Goal: Check status: Check status

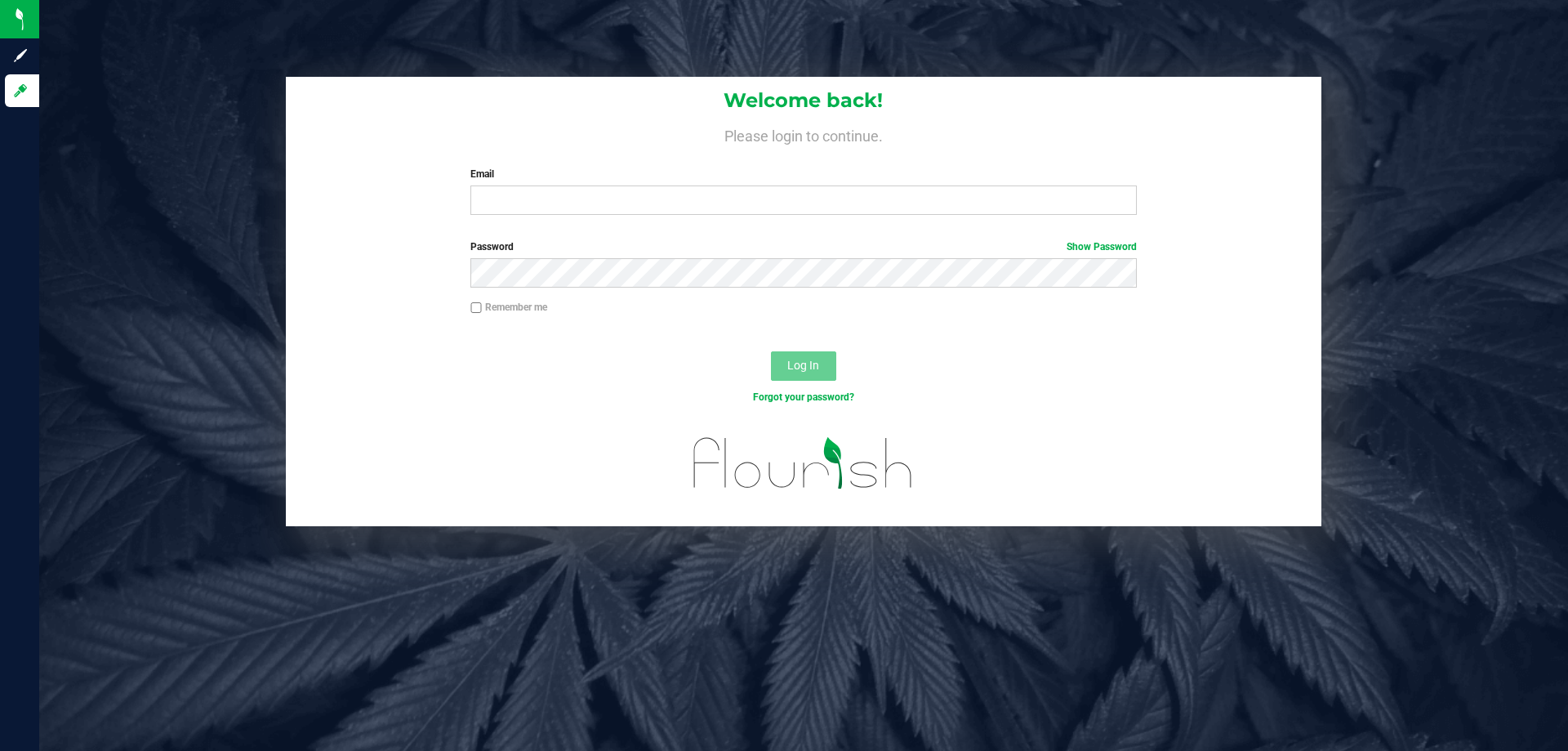
drag, startPoint x: 808, startPoint y: 176, endPoint x: 817, endPoint y: 181, distance: 10.3
click at [814, 179] on label "Email" at bounding box center [803, 174] width 665 height 15
click at [814, 185] on input "Email" at bounding box center [803, 200] width 665 height 29
type input "[EMAIL_ADDRESS][DOMAIN_NAME]"
click at [771, 352] on button "Log In" at bounding box center [803, 366] width 65 height 29
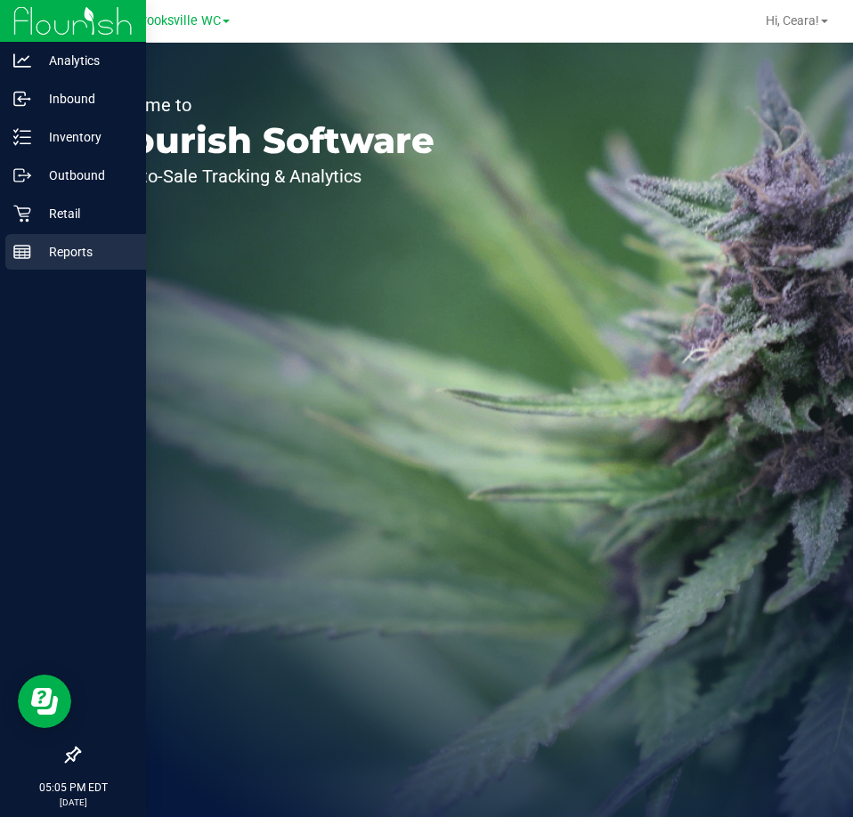
click at [17, 240] on div "Reports" at bounding box center [75, 252] width 141 height 36
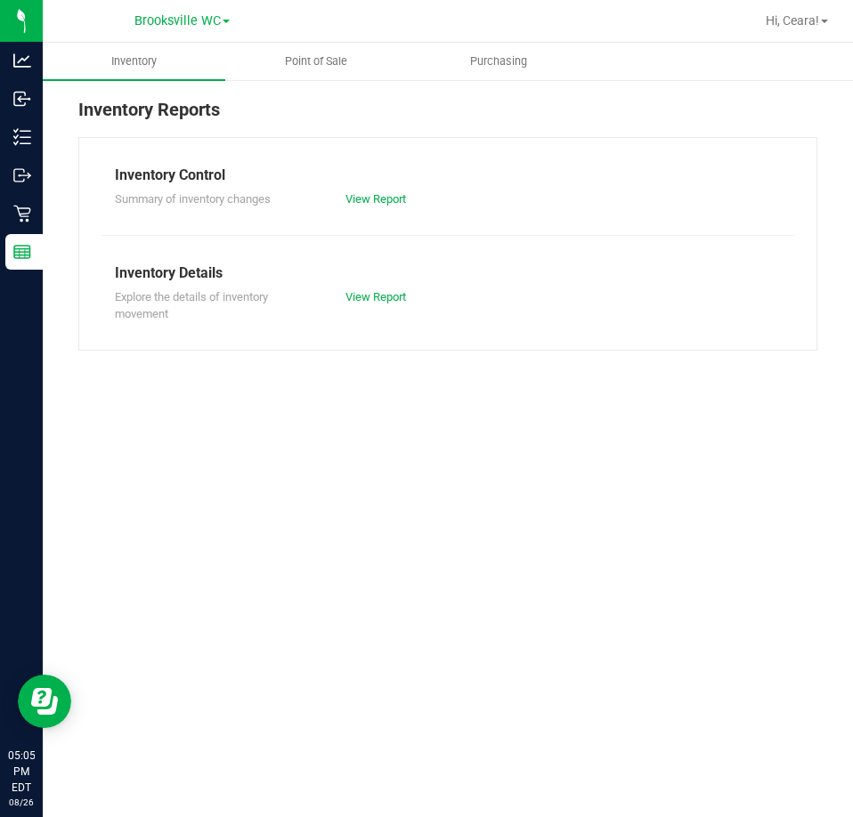
click at [304, 40] on nav "Brooksville WC Hi, [GEOGRAPHIC_DATA]!" at bounding box center [448, 21] width 810 height 43
click at [322, 53] on span "Point of Sale" at bounding box center [316, 61] width 110 height 16
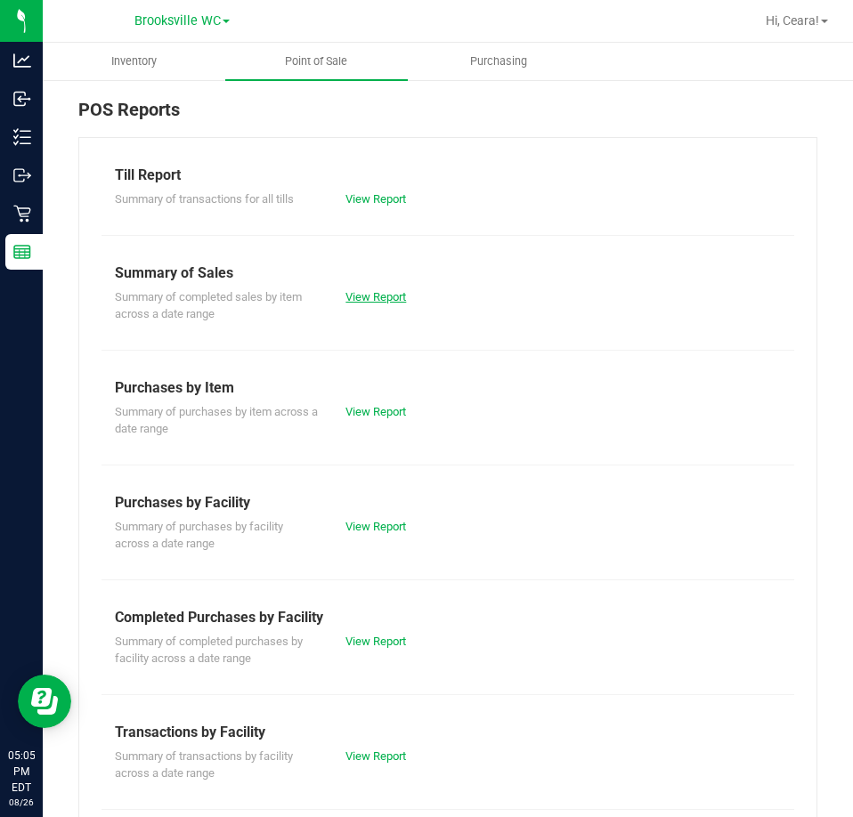
click at [376, 301] on link "View Report" at bounding box center [375, 296] width 61 height 13
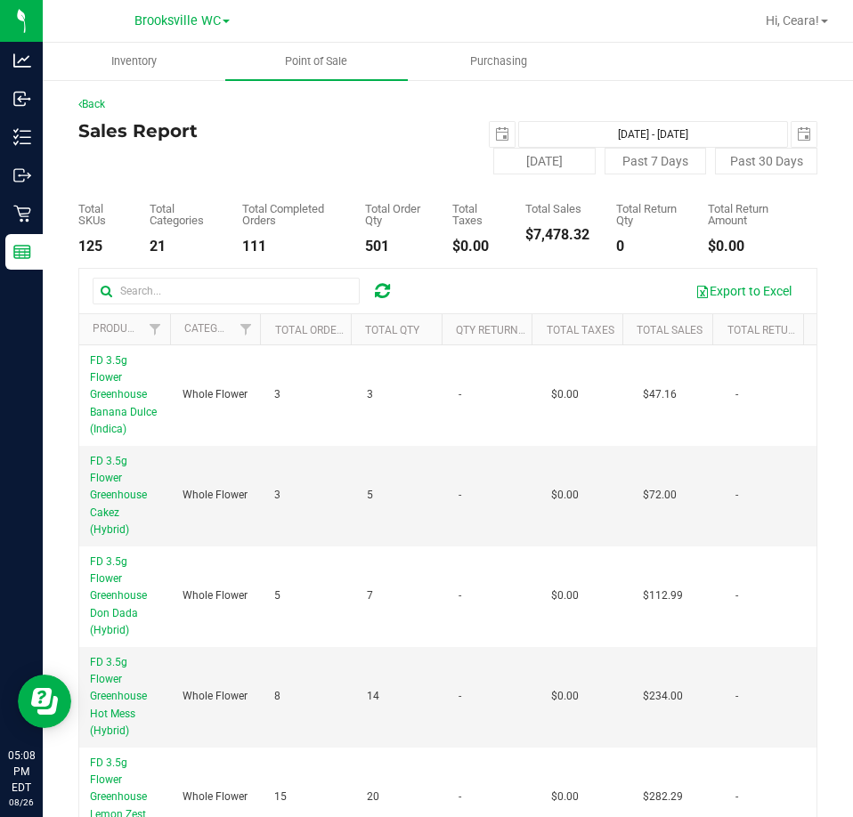
click at [487, 119] on div "Back Sales Report [DATE] [DATE] - [DATE] [DATE] [DATE] Past 7 Days Past 30 Days…" at bounding box center [447, 501] width 739 height 811
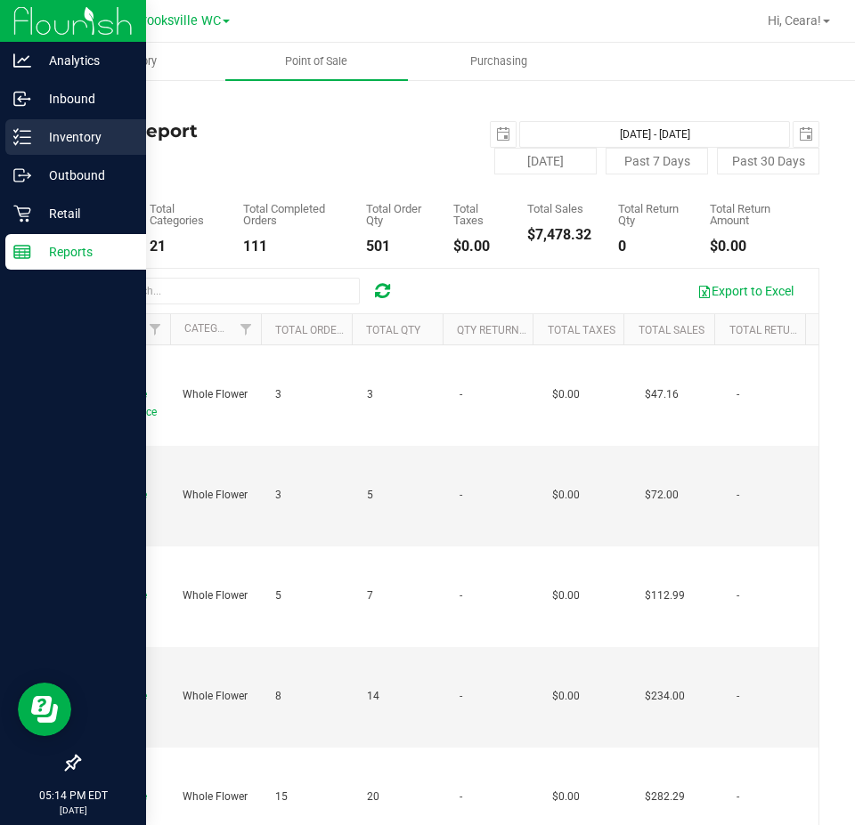
click at [13, 143] on icon at bounding box center [22, 137] width 18 height 18
click at [85, 136] on p "Inventory" at bounding box center [84, 136] width 107 height 21
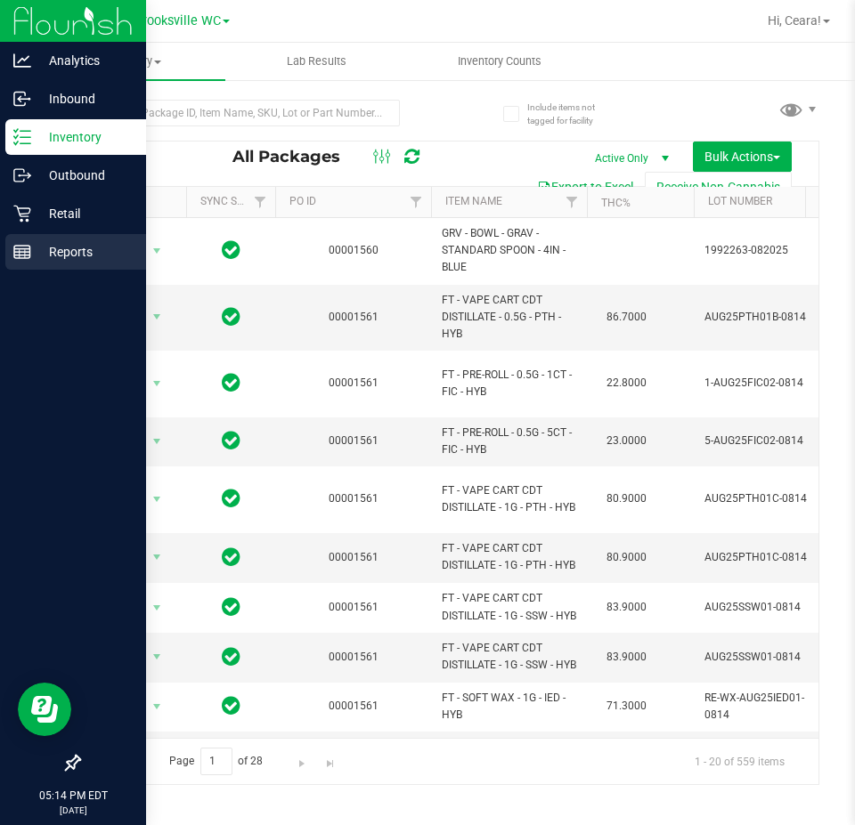
click at [21, 247] on icon at bounding box center [22, 252] width 18 height 18
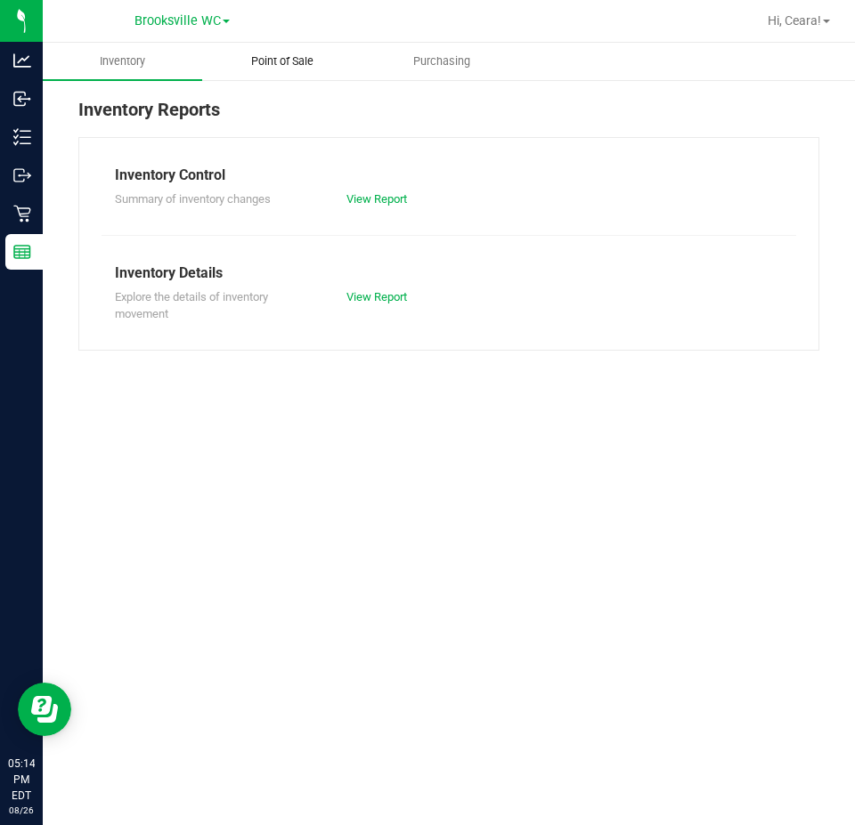
click at [283, 59] on span "Point of Sale" at bounding box center [282, 61] width 110 height 16
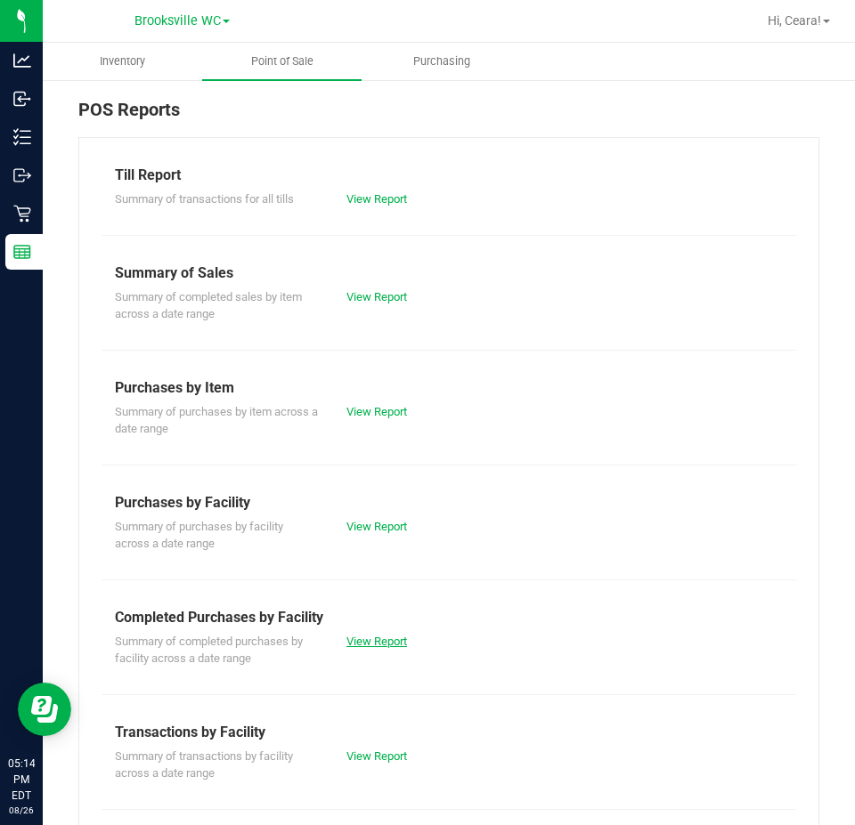
click at [385, 639] on link "View Report" at bounding box center [376, 641] width 61 height 13
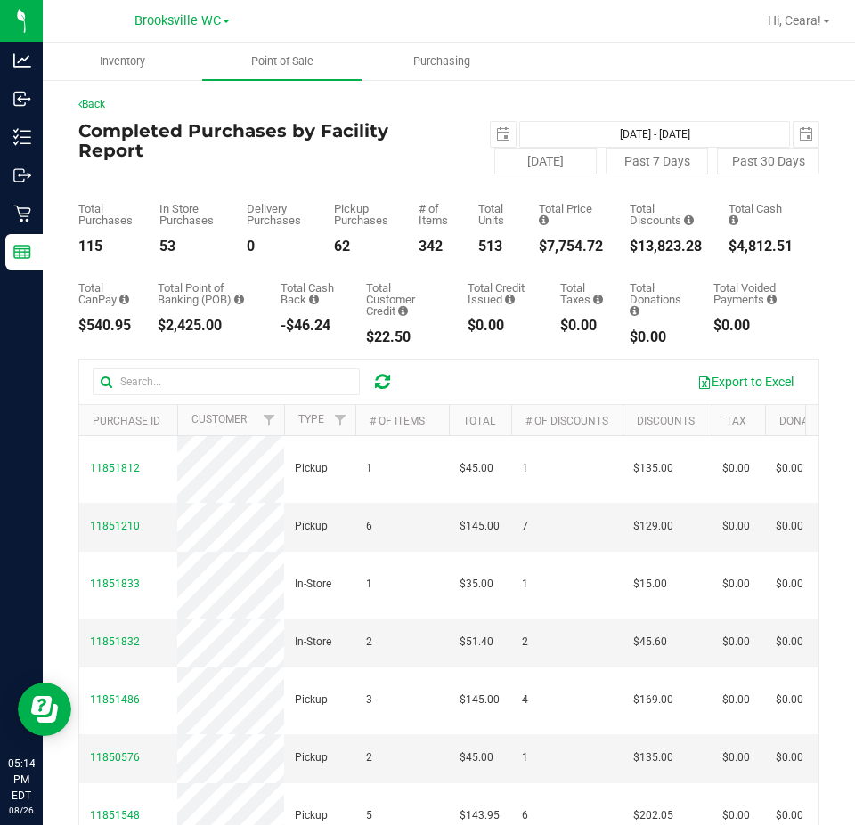
click at [494, 115] on div "Back Completed Purchases by Facility Report [DATE] [DATE] - [DATE] [DATE] [DATE…" at bounding box center [448, 549] width 741 height 907
click at [506, 124] on span "select" at bounding box center [502, 134] width 25 height 25
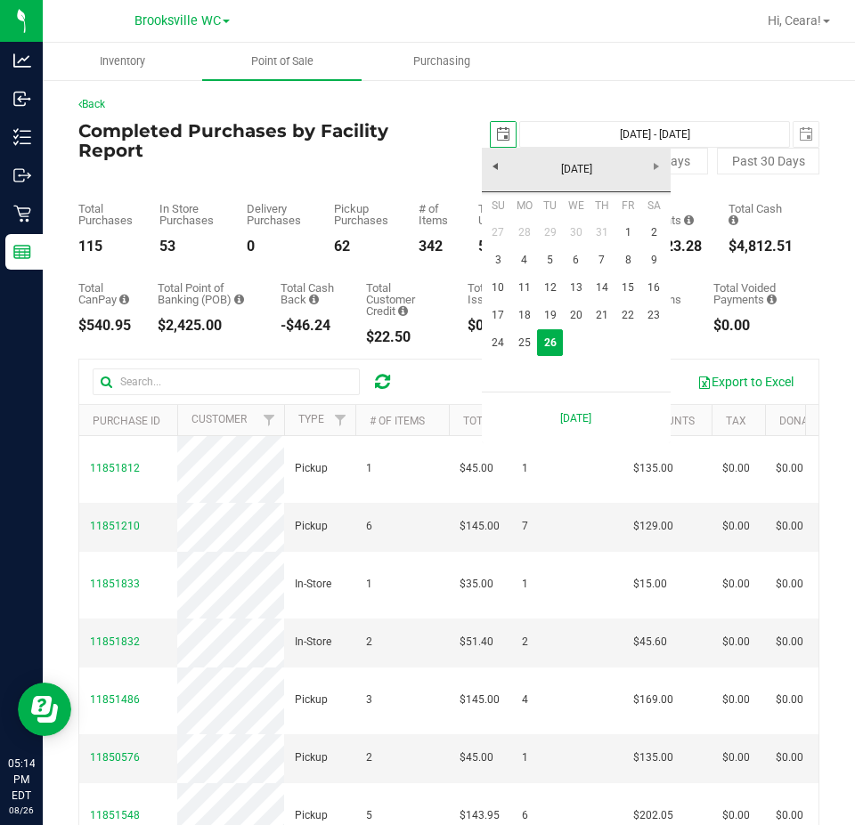
scroll to position [0, 45]
click at [576, 314] on link "20" at bounding box center [576, 316] width 26 height 28
click at [574, 316] on link "20" at bounding box center [576, 316] width 26 height 28
type input "[DATE]"
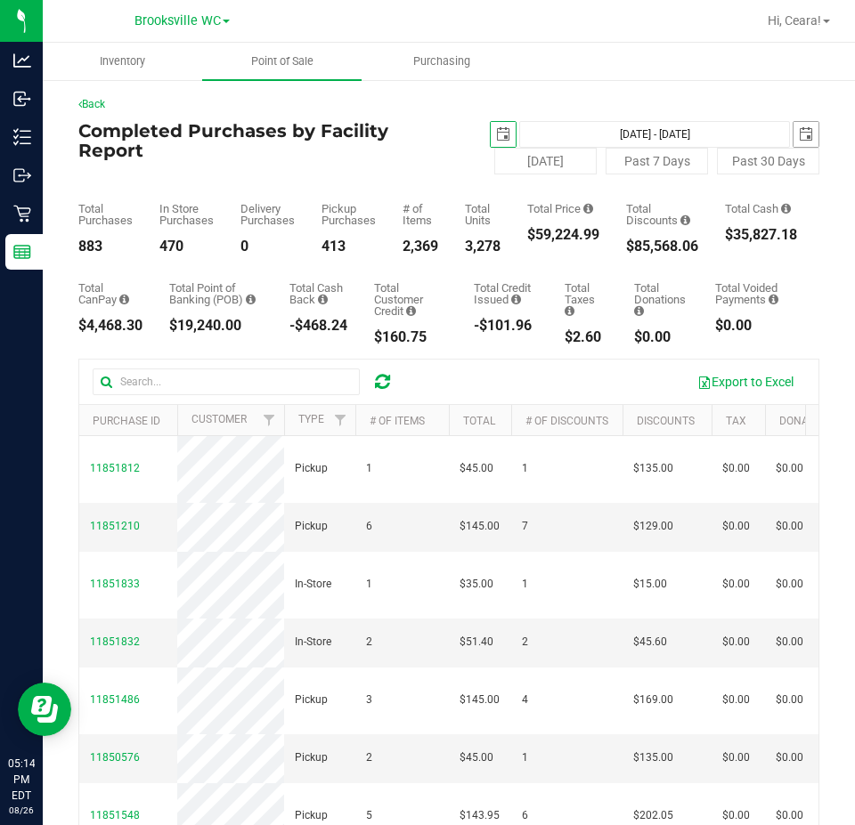
click at [798, 130] on span "select" at bounding box center [805, 134] width 14 height 14
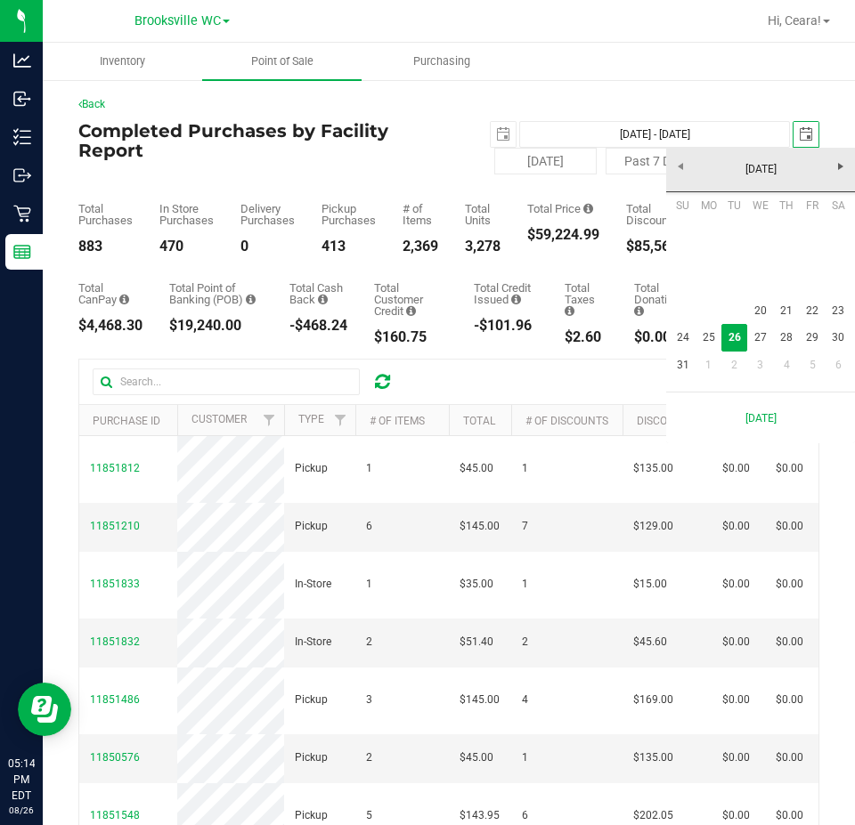
scroll to position [0, 45]
click at [757, 302] on link "20" at bounding box center [760, 311] width 26 height 28
type input "[DATE] - [DATE]"
type input "[DATE]"
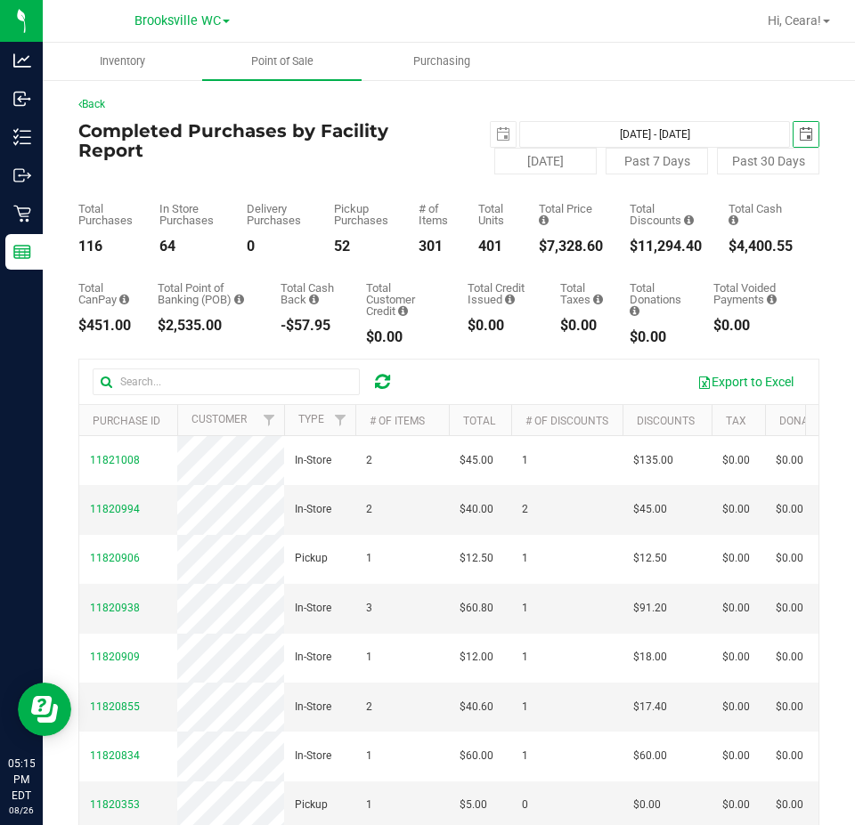
click at [792, 118] on div "Back Completed Purchases by Facility Report [DATE] [DATE] - [DATE] [DATE] [DATE…" at bounding box center [448, 549] width 741 height 907
click at [792, 121] on span "[DATE]" at bounding box center [805, 134] width 27 height 27
click at [798, 140] on span "select" at bounding box center [805, 134] width 14 height 14
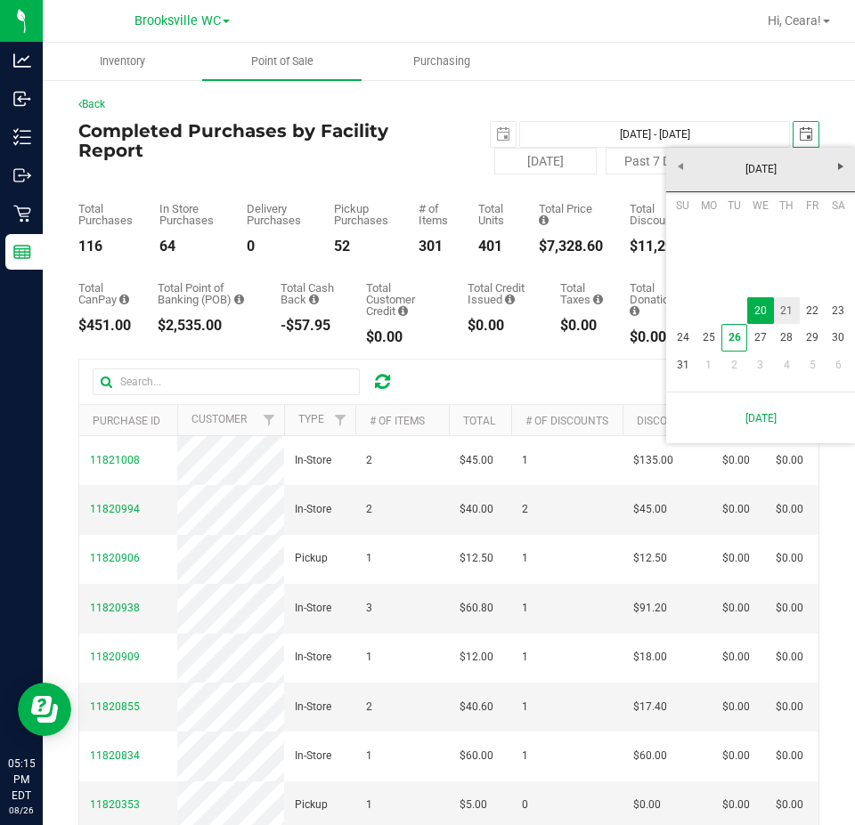
click at [786, 320] on link "21" at bounding box center [787, 311] width 26 height 28
type input "[DATE] - [DATE]"
type input "[DATE]"
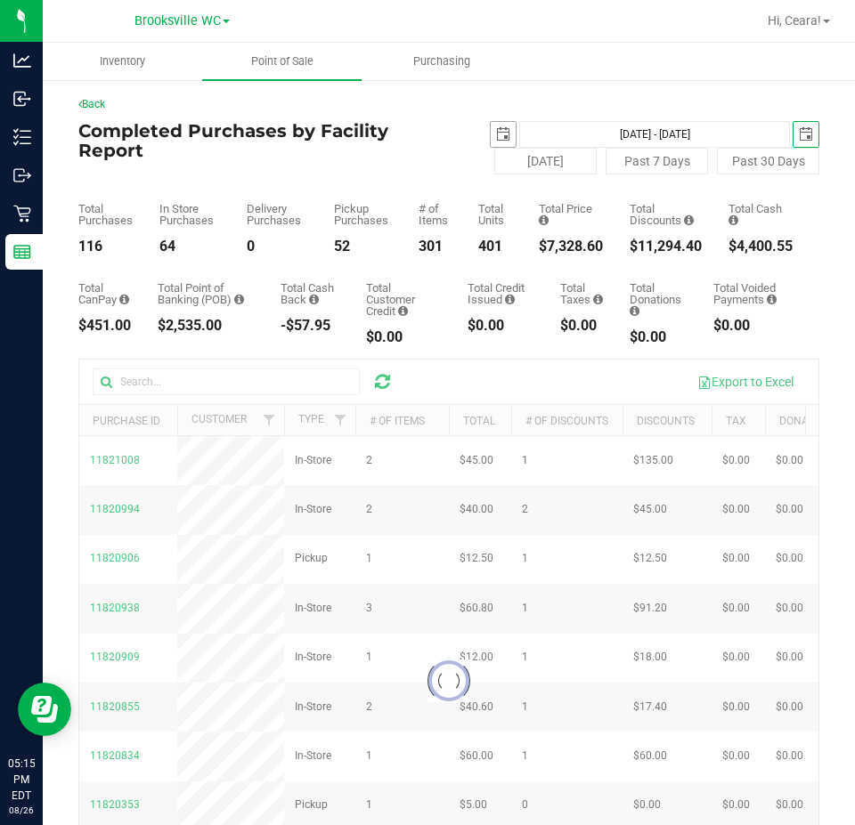
click at [496, 133] on span "select" at bounding box center [503, 134] width 14 height 14
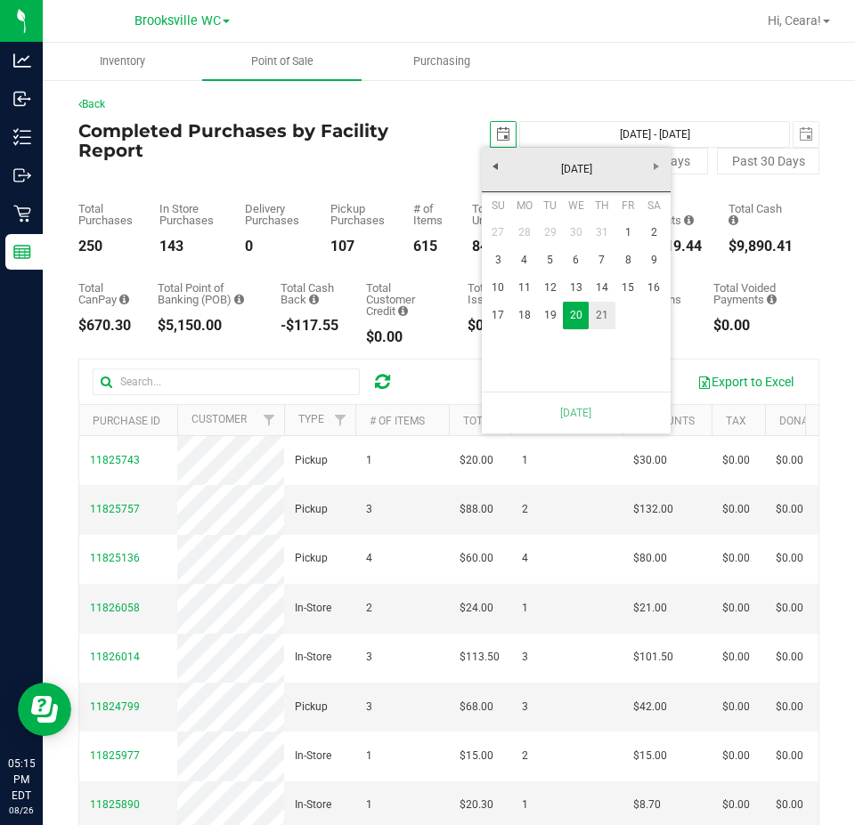
click at [613, 311] on link "21" at bounding box center [601, 316] width 26 height 28
type input "[DATE] - [DATE]"
type input "[DATE]"
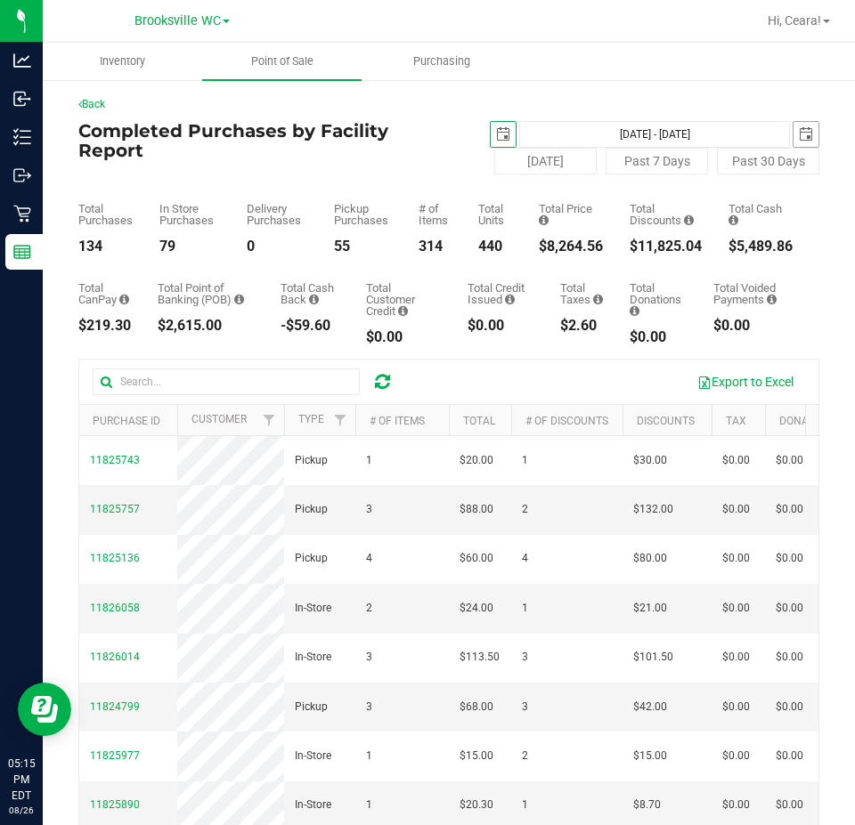
click at [793, 144] on span "select" at bounding box center [805, 134] width 25 height 25
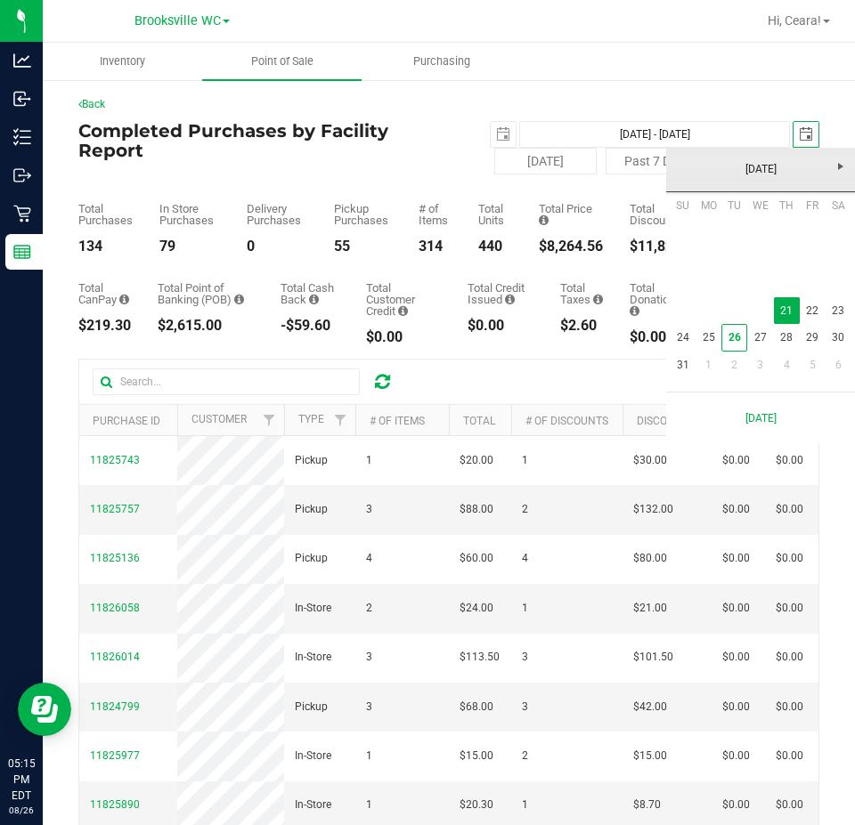
scroll to position [0, 45]
click at [814, 302] on link "22" at bounding box center [812, 311] width 26 height 28
type input "[DATE] - [DATE]"
type input "[DATE]"
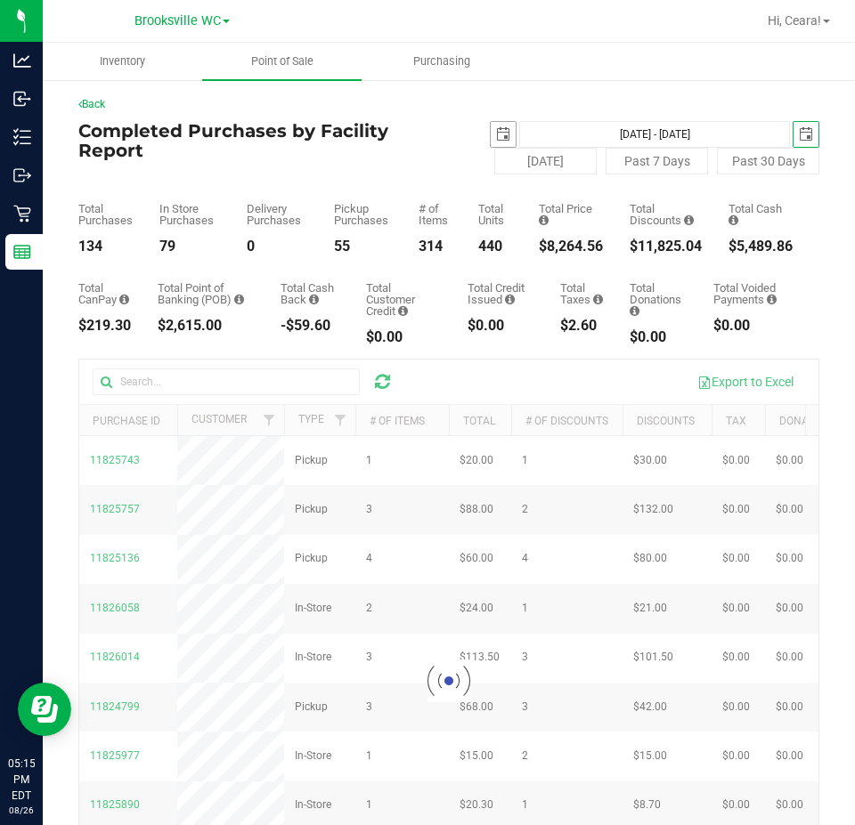
click at [496, 136] on span "select" at bounding box center [503, 134] width 14 height 14
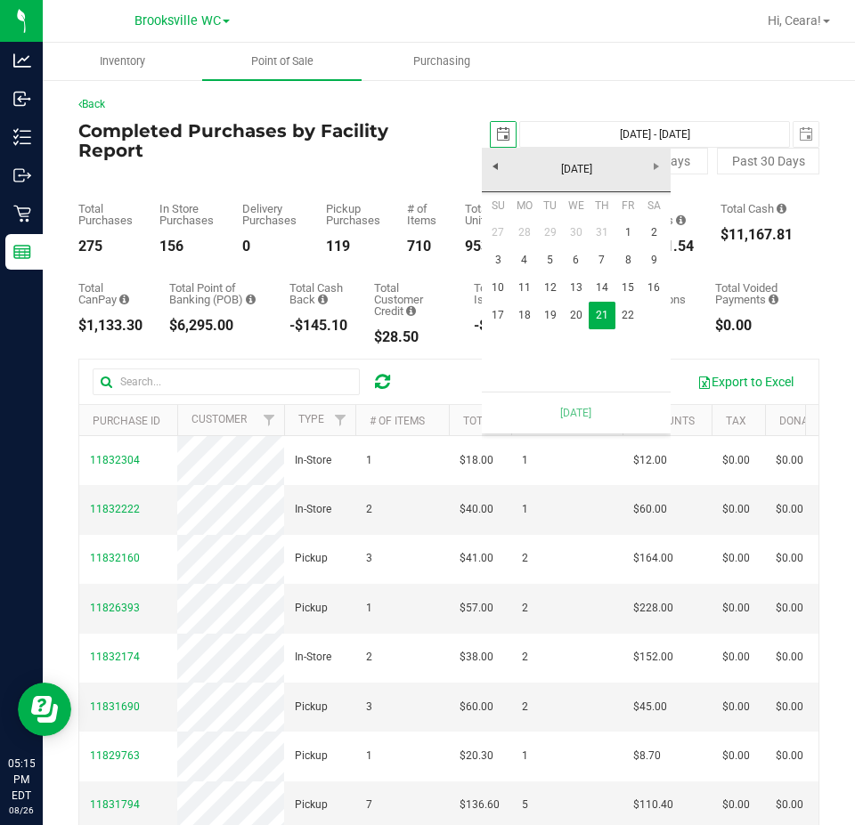
scroll to position [0, 45]
click at [630, 318] on link "22" at bounding box center [628, 316] width 26 height 28
type input "[DATE] - [DATE]"
type input "[DATE]"
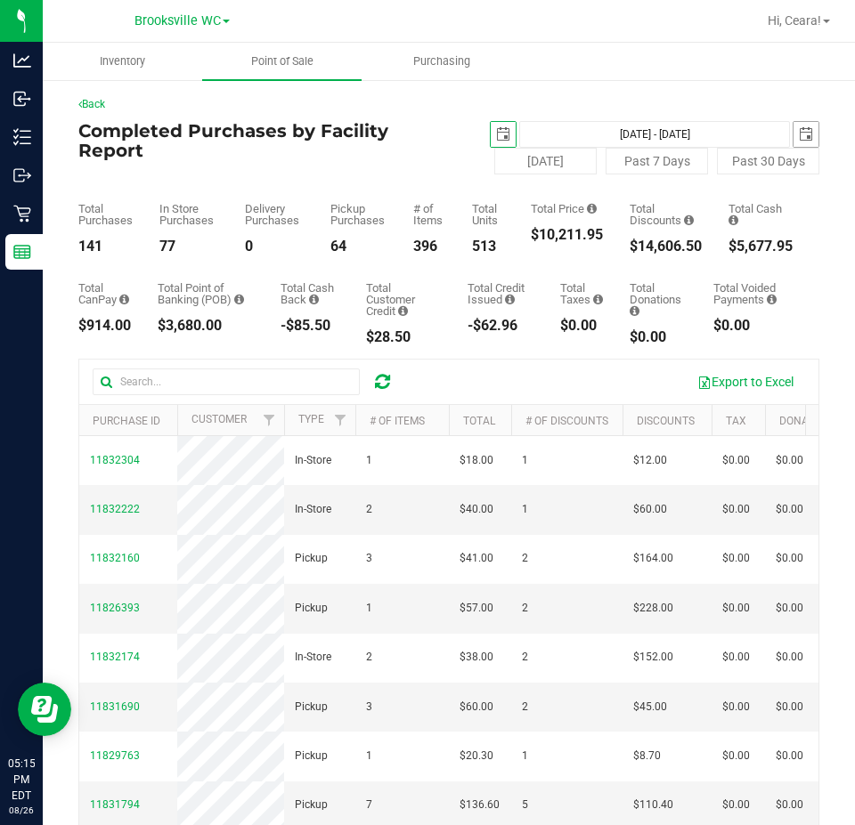
click at [798, 137] on span "select" at bounding box center [805, 134] width 14 height 14
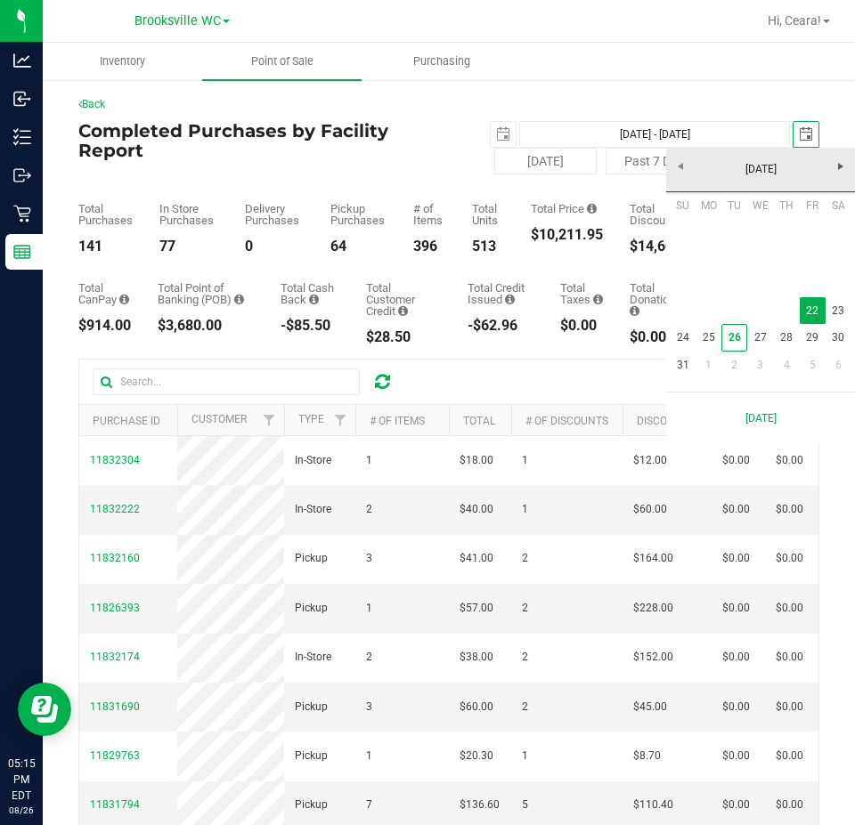
scroll to position [0, 45]
click at [839, 312] on link "23" at bounding box center [838, 311] width 26 height 28
type input "[DATE] - [DATE]"
type input "[DATE]"
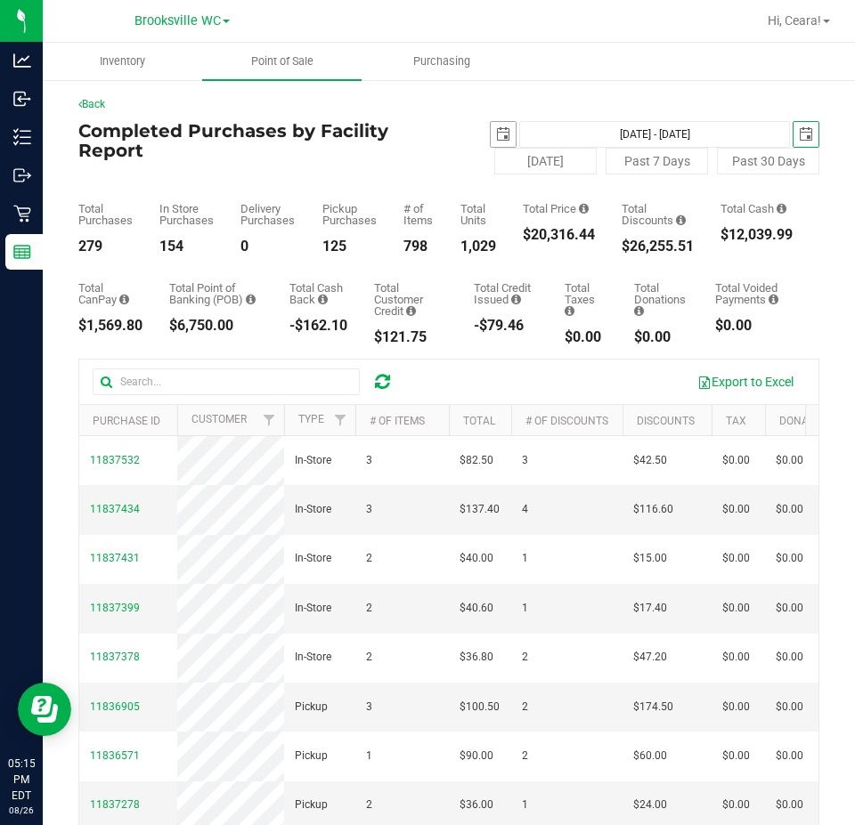
click at [498, 126] on span "select" at bounding box center [502, 134] width 25 height 25
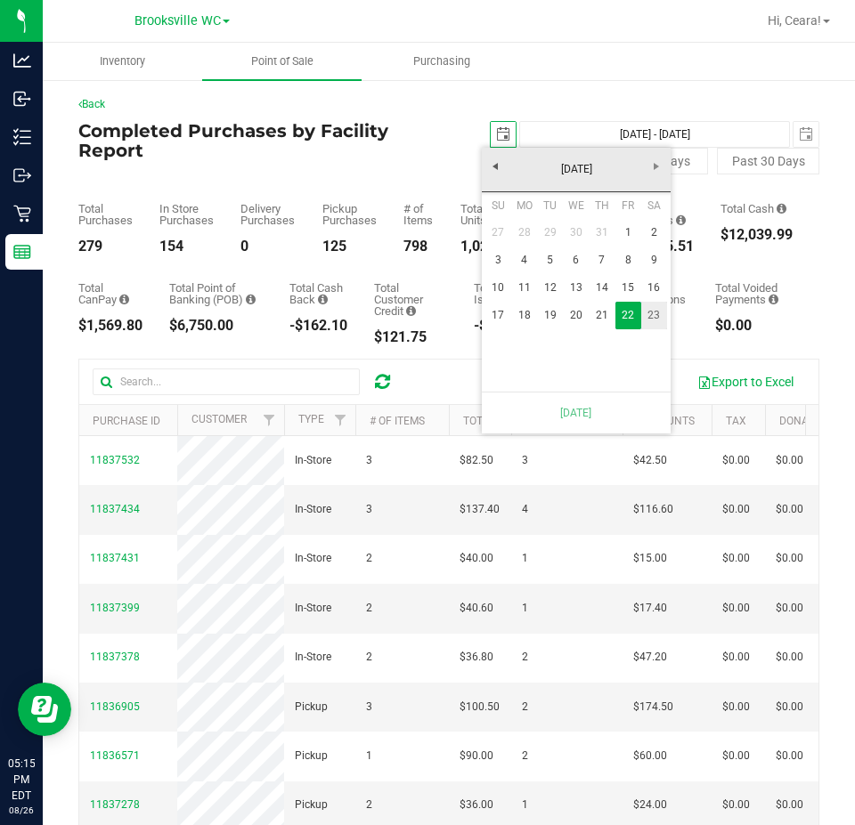
click at [658, 319] on link "23" at bounding box center [654, 316] width 26 height 28
type input "[DATE] - [DATE]"
type input "[DATE]"
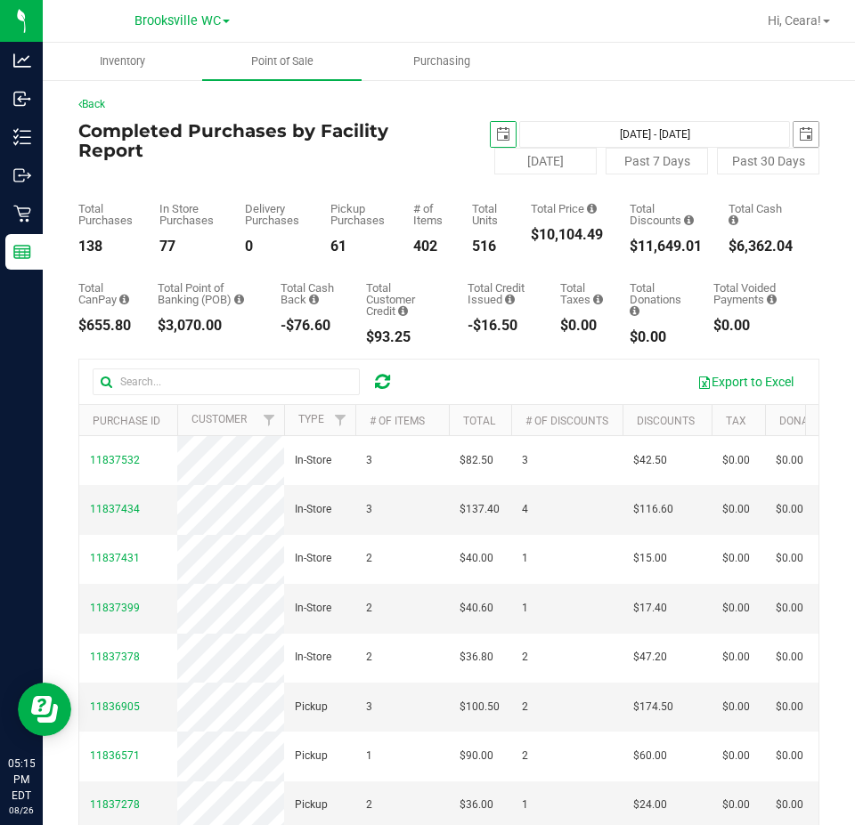
click at [800, 129] on span "select" at bounding box center [805, 134] width 25 height 25
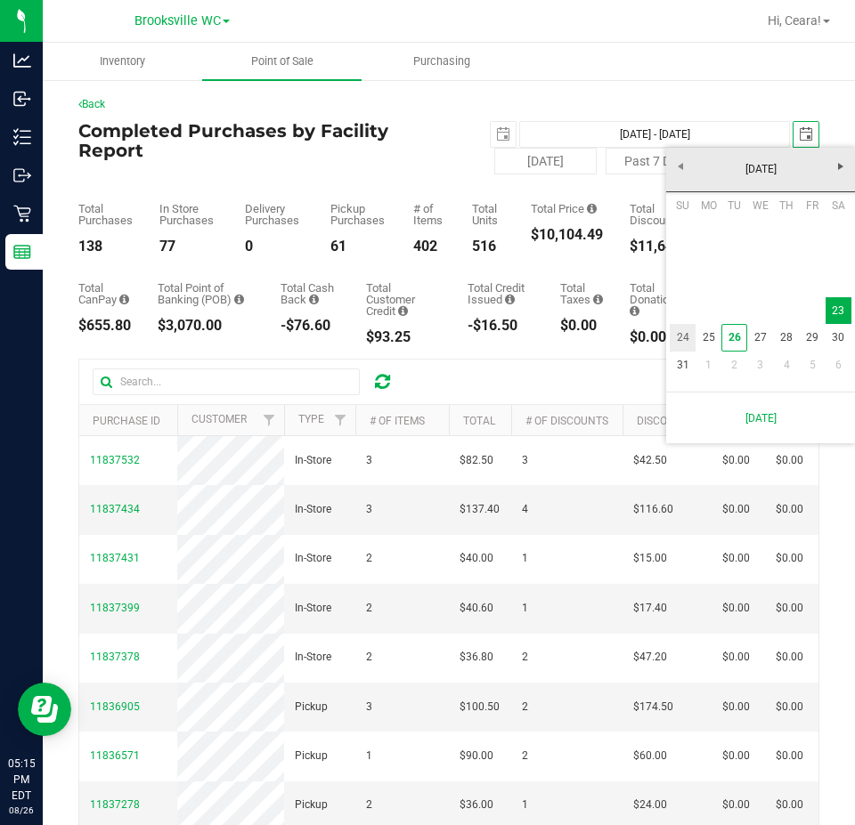
click at [685, 340] on link "24" at bounding box center [682, 338] width 26 height 28
type input "[DATE] - [DATE]"
type input "[DATE]"
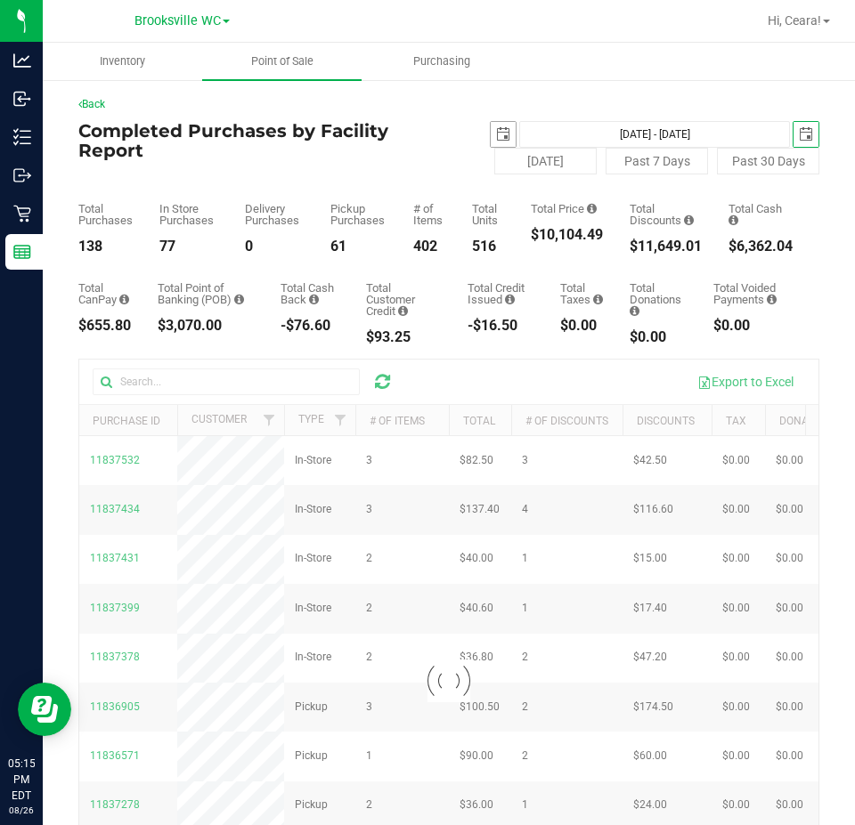
click at [496, 140] on span "select" at bounding box center [503, 134] width 14 height 14
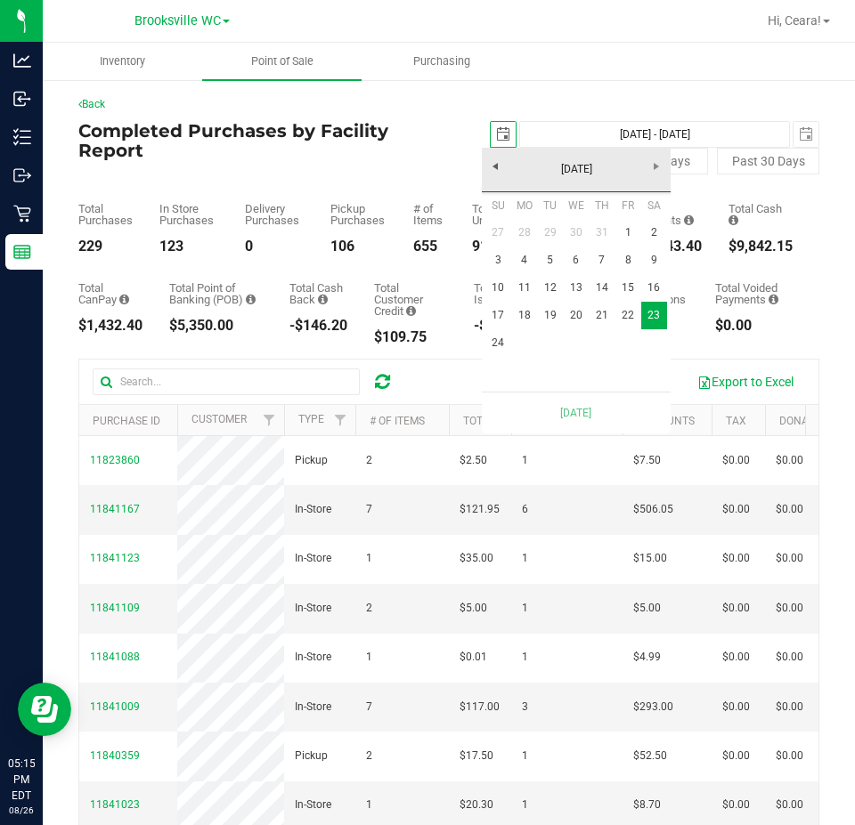
scroll to position [0, 45]
click at [490, 345] on link "24" at bounding box center [498, 343] width 26 height 28
type input "[DATE] - [DATE]"
type input "[DATE]"
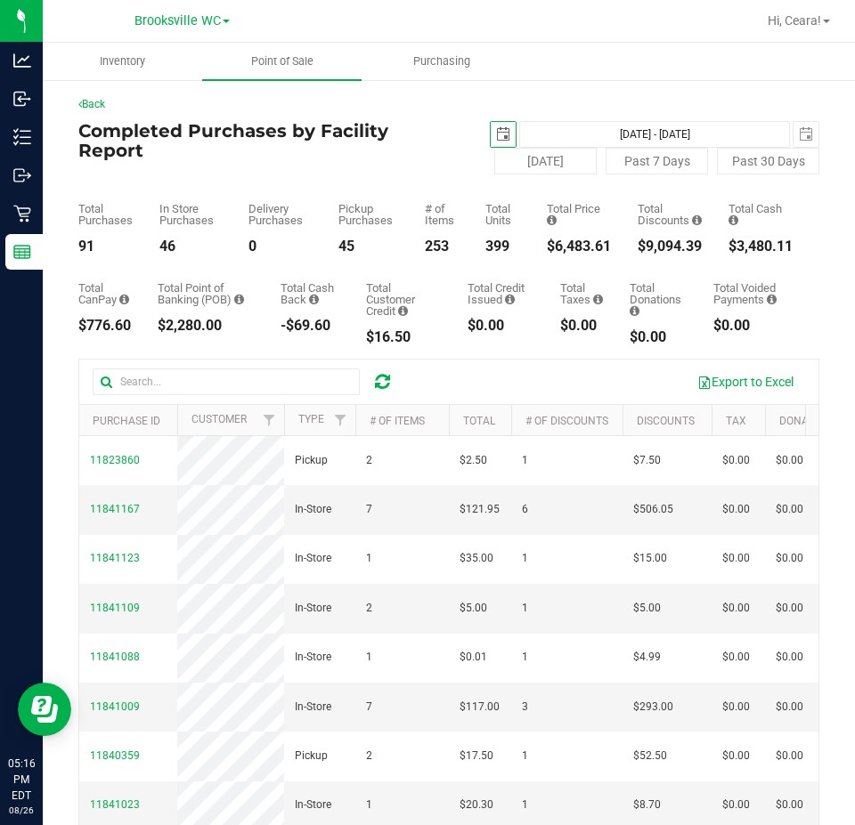
click at [498, 139] on span "select" at bounding box center [503, 134] width 14 height 14
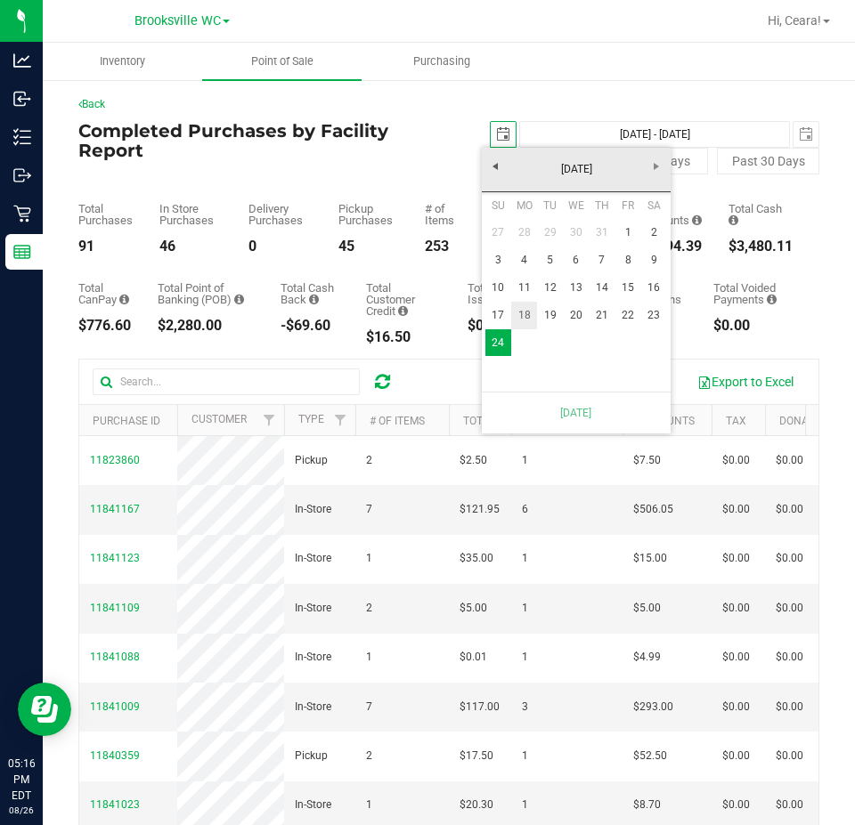
click at [523, 317] on link "18" at bounding box center [524, 316] width 26 height 28
type input "[DATE] - [DATE]"
type input "[DATE]"
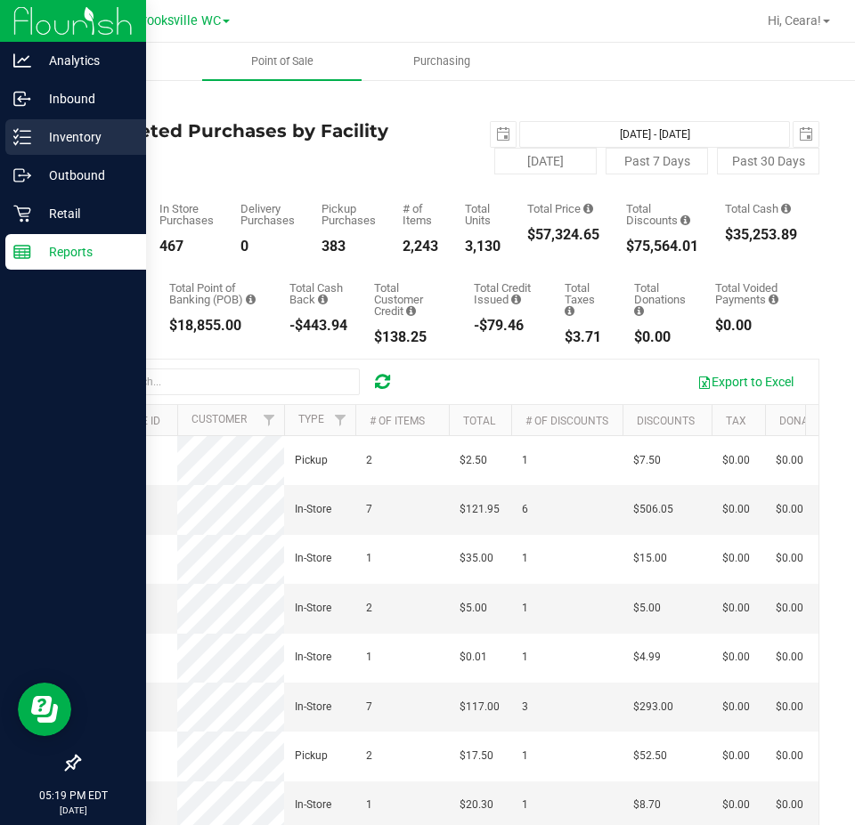
click at [19, 141] on icon at bounding box center [22, 137] width 18 height 18
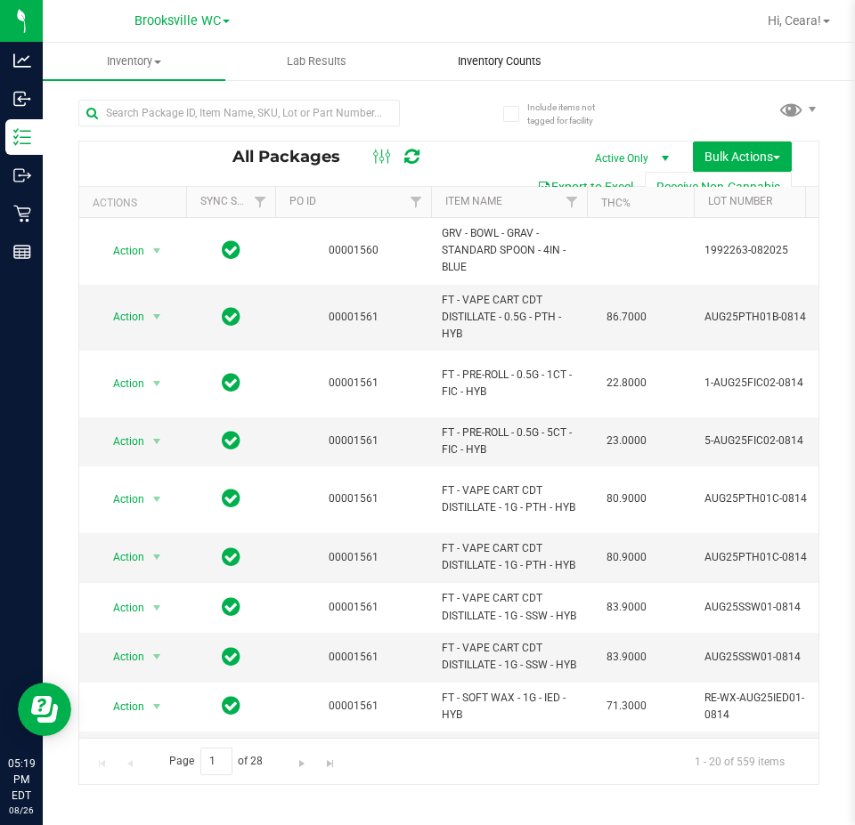
click at [496, 65] on span "Inventory Counts" at bounding box center [499, 61] width 132 height 16
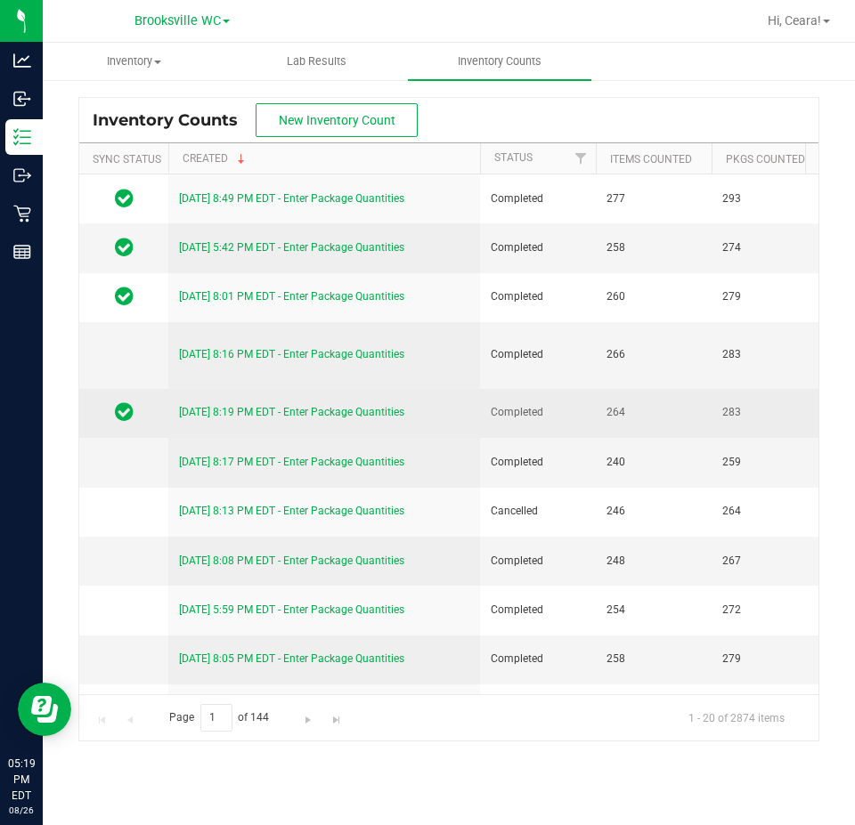
click at [353, 406] on link "[DATE] 8:19 PM EDT - Enter Package Quantities" at bounding box center [291, 412] width 225 height 12
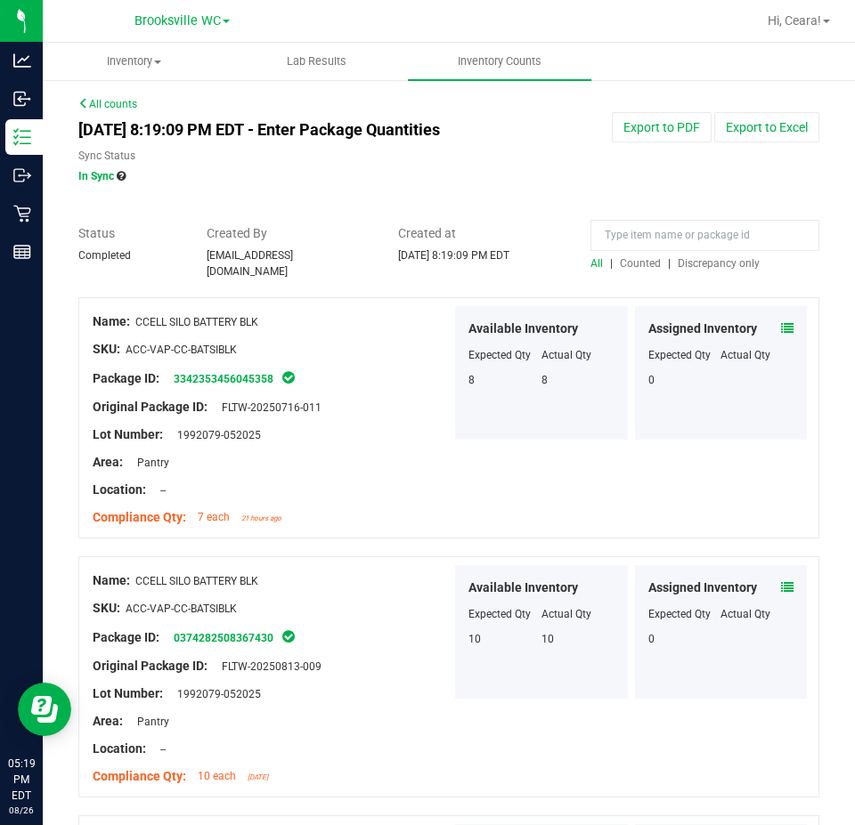
click at [713, 255] on div "All | Counted | Discrepancy only" at bounding box center [704, 263] width 229 height 16
click at [704, 262] on span "Discrepancy only" at bounding box center [718, 263] width 82 height 12
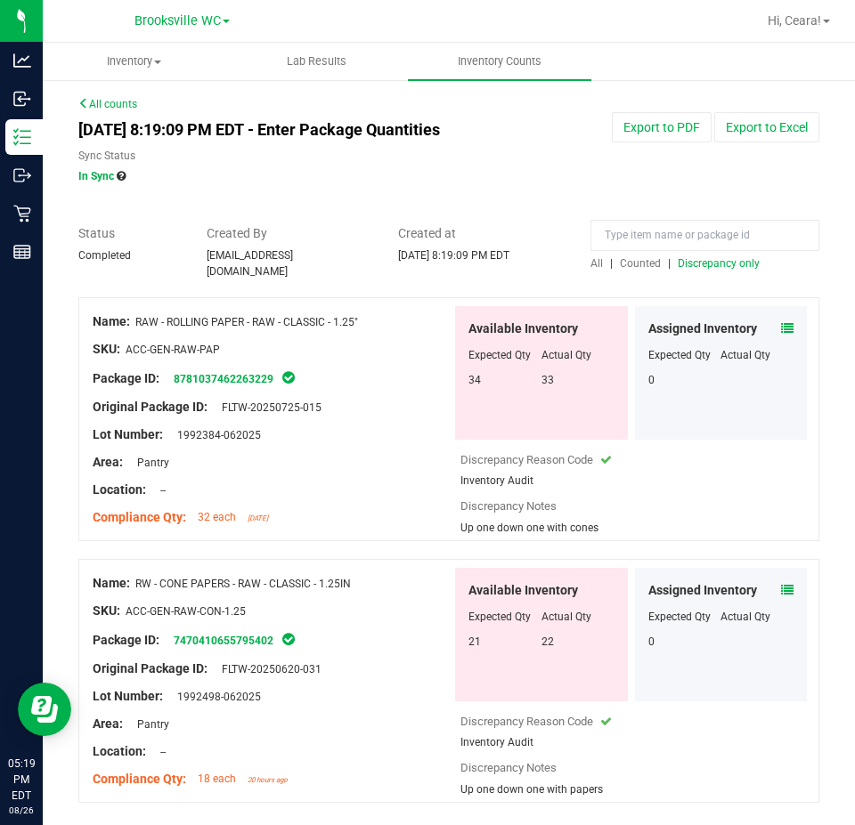
click at [84, 98] on icon at bounding box center [83, 103] width 11 height 11
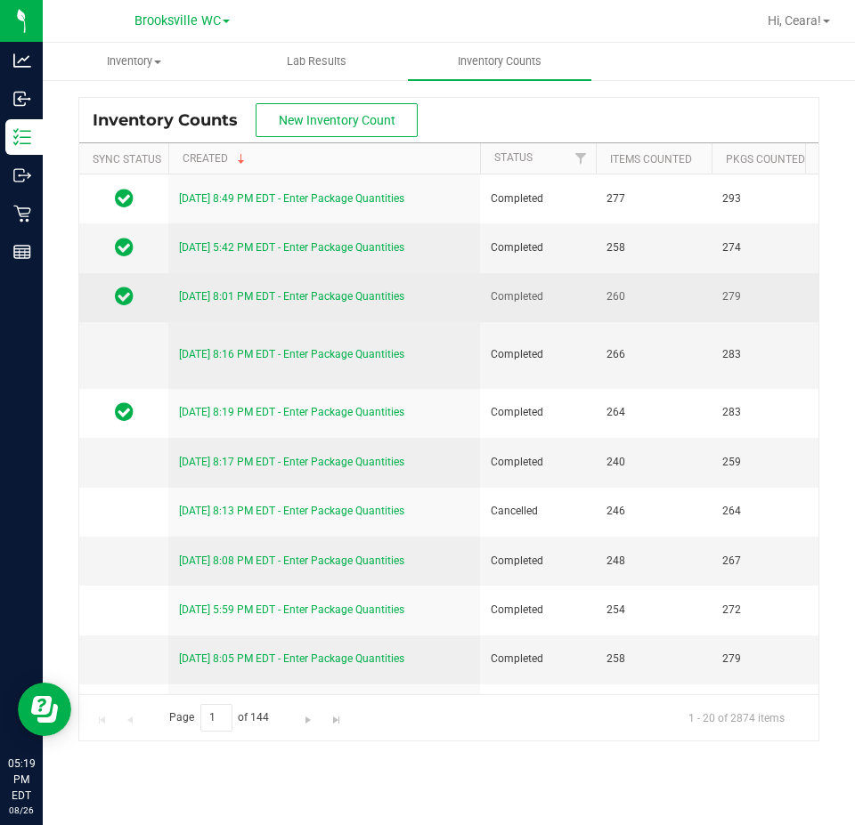
click at [346, 290] on link "[DATE] 8:01 PM EDT - Enter Package Quantities" at bounding box center [291, 296] width 225 height 12
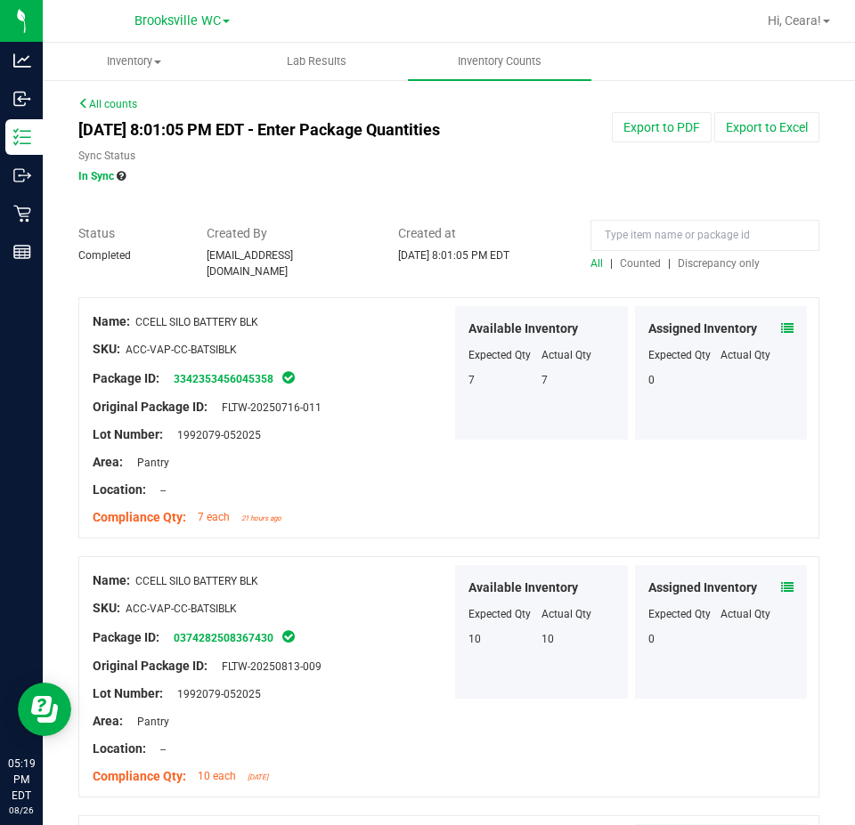
click at [724, 255] on div "All | Counted | Discrepancy only" at bounding box center [704, 263] width 229 height 16
click at [728, 259] on span "Discrepancy only" at bounding box center [718, 263] width 82 height 12
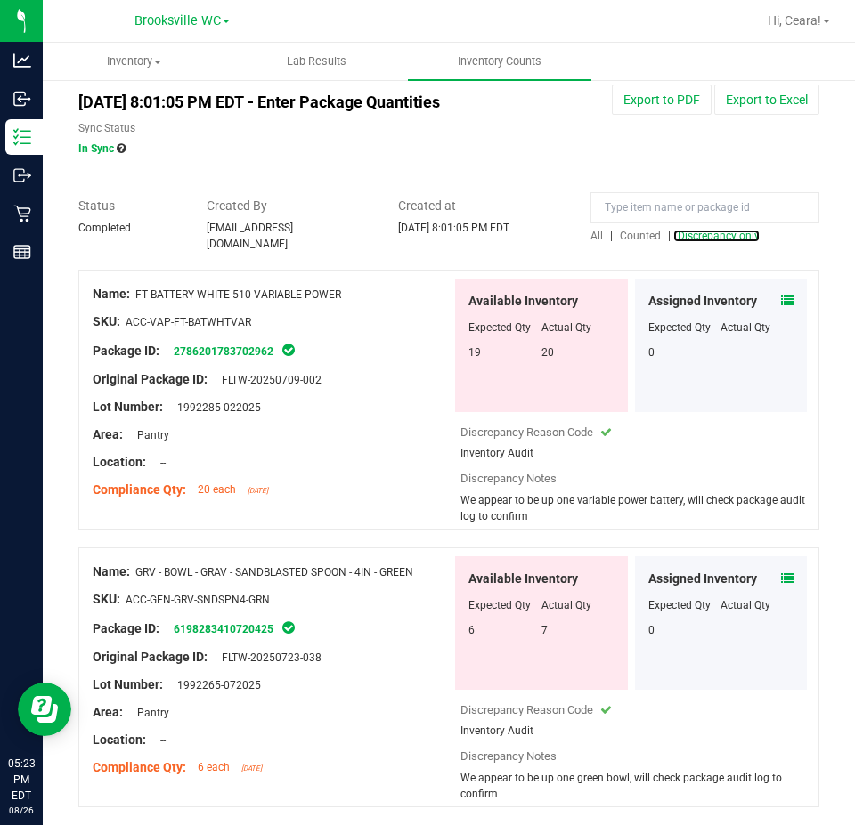
scroll to position [2, 0]
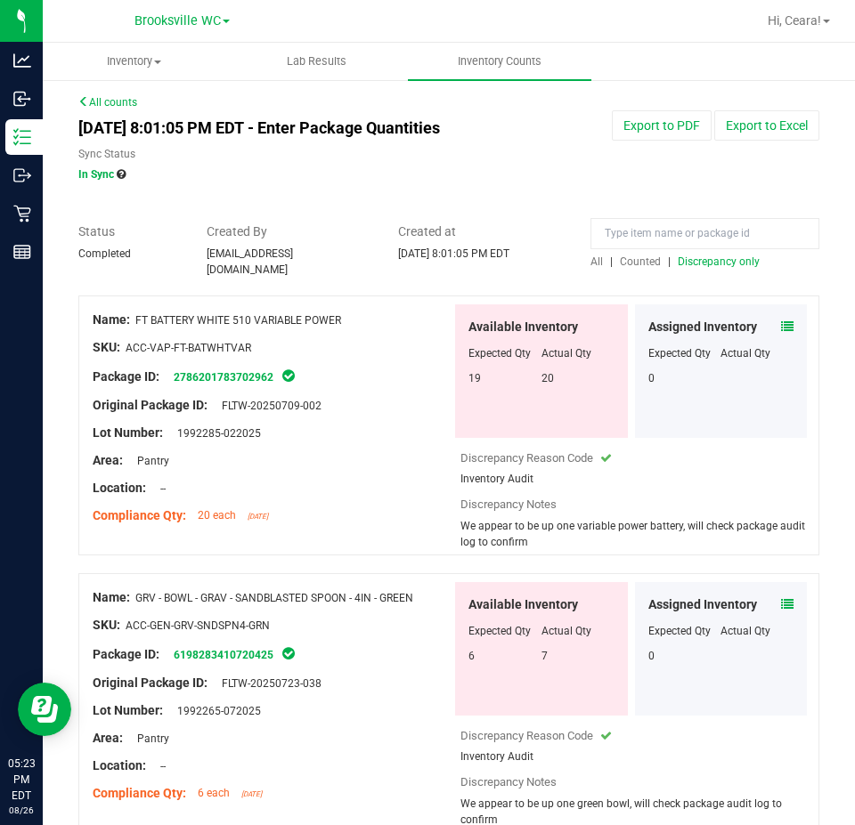
click at [86, 103] on icon at bounding box center [83, 101] width 11 height 11
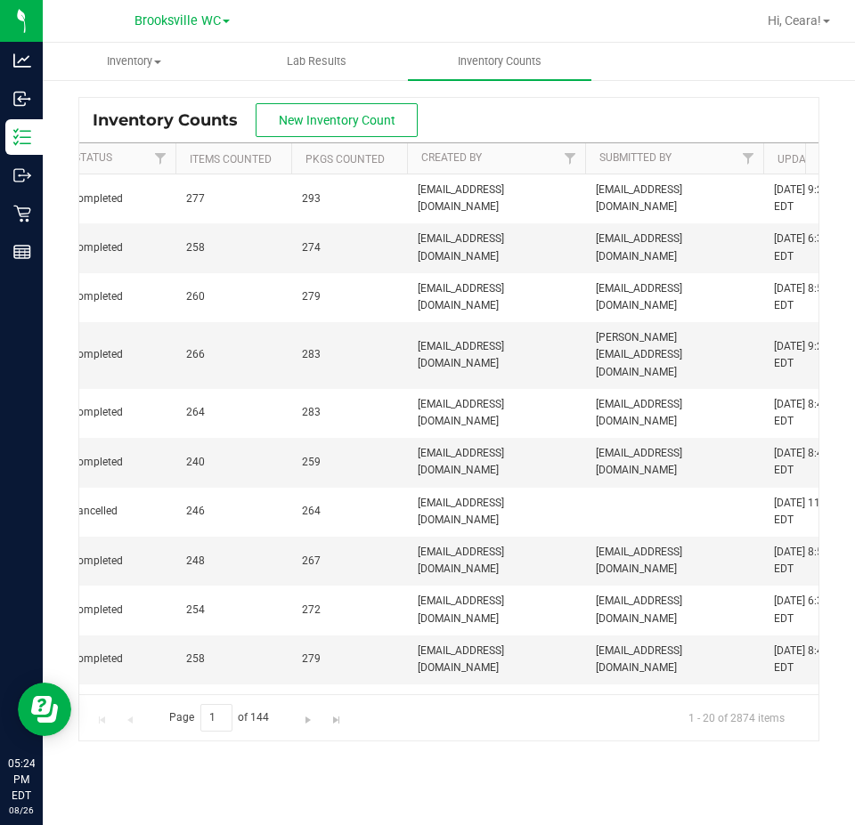
scroll to position [0, 282]
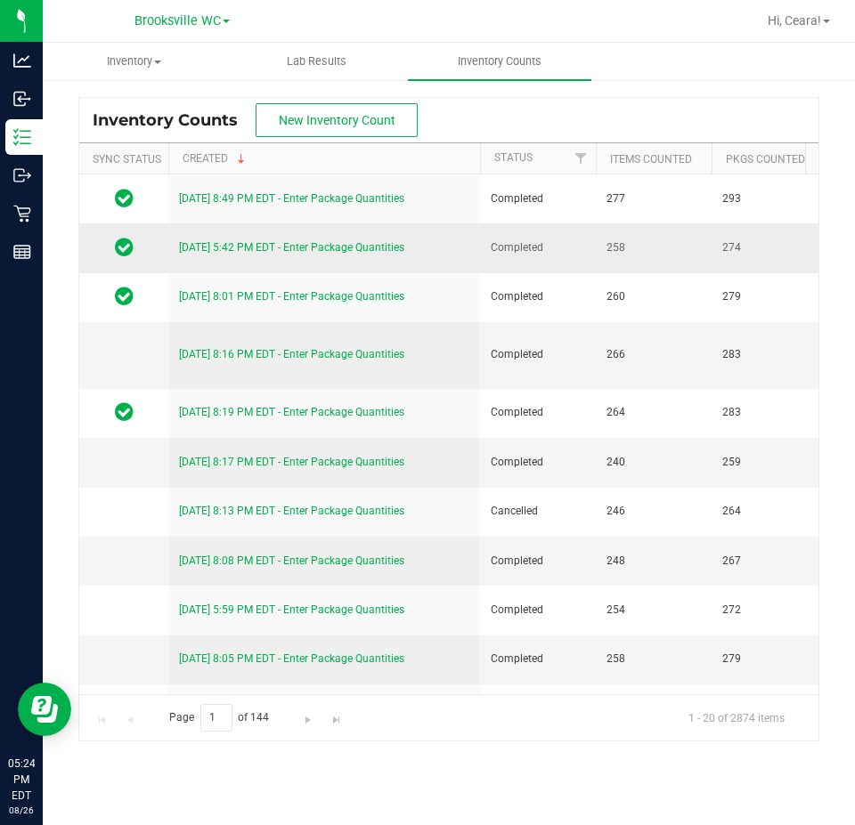
click at [328, 248] on link "[DATE] 5:42 PM EDT - Enter Package Quantities" at bounding box center [291, 247] width 225 height 12
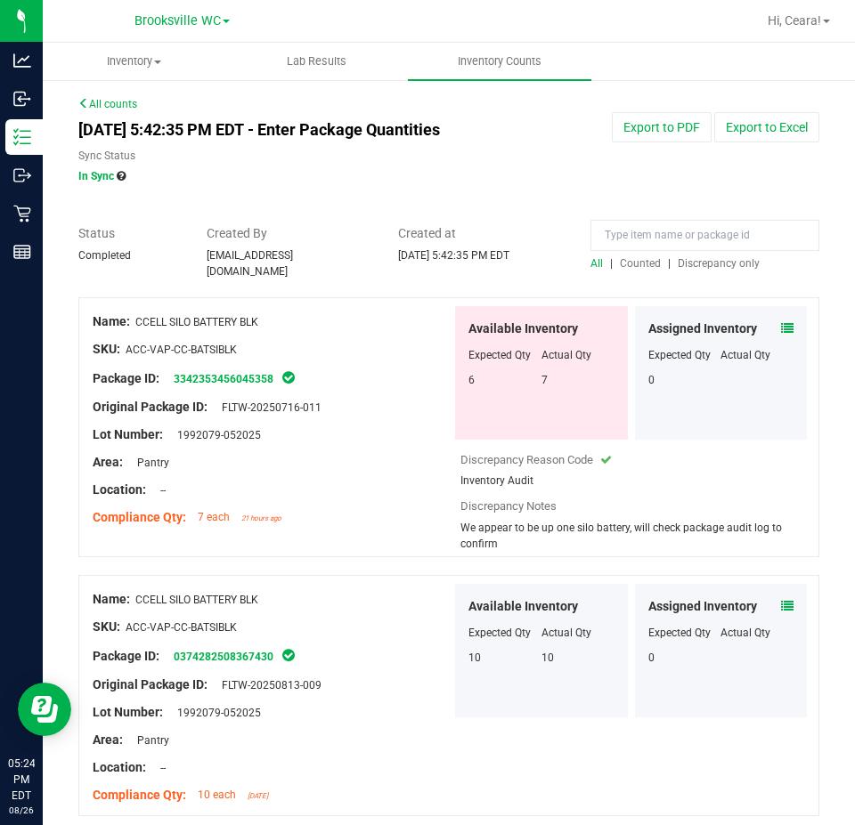
click at [699, 259] on span "Discrepancy only" at bounding box center [718, 263] width 82 height 12
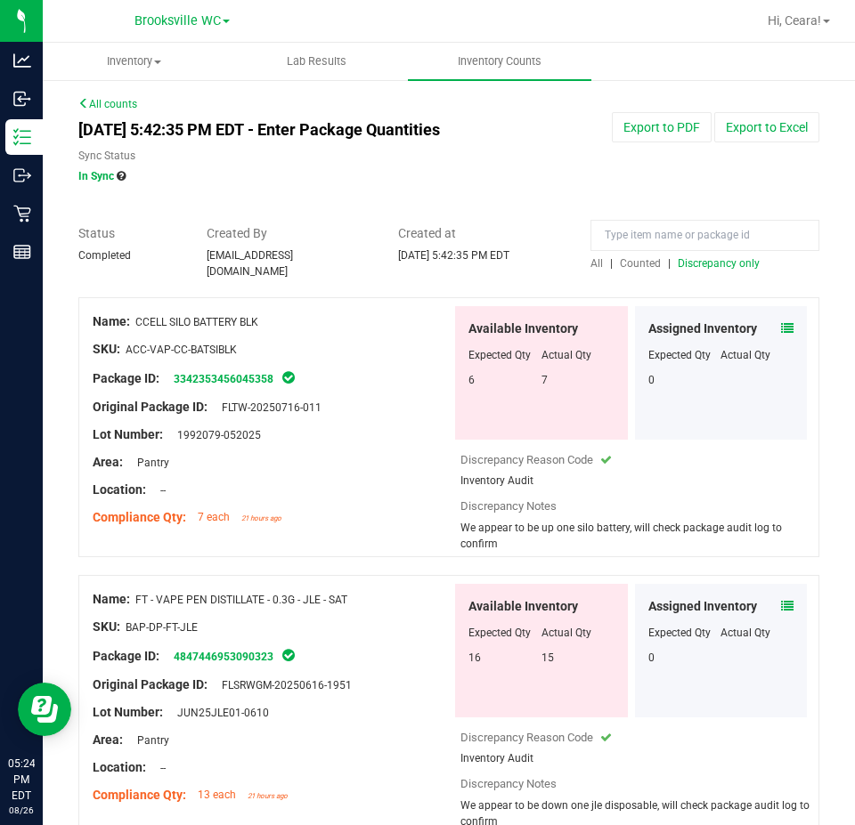
click at [82, 98] on icon at bounding box center [83, 103] width 11 height 11
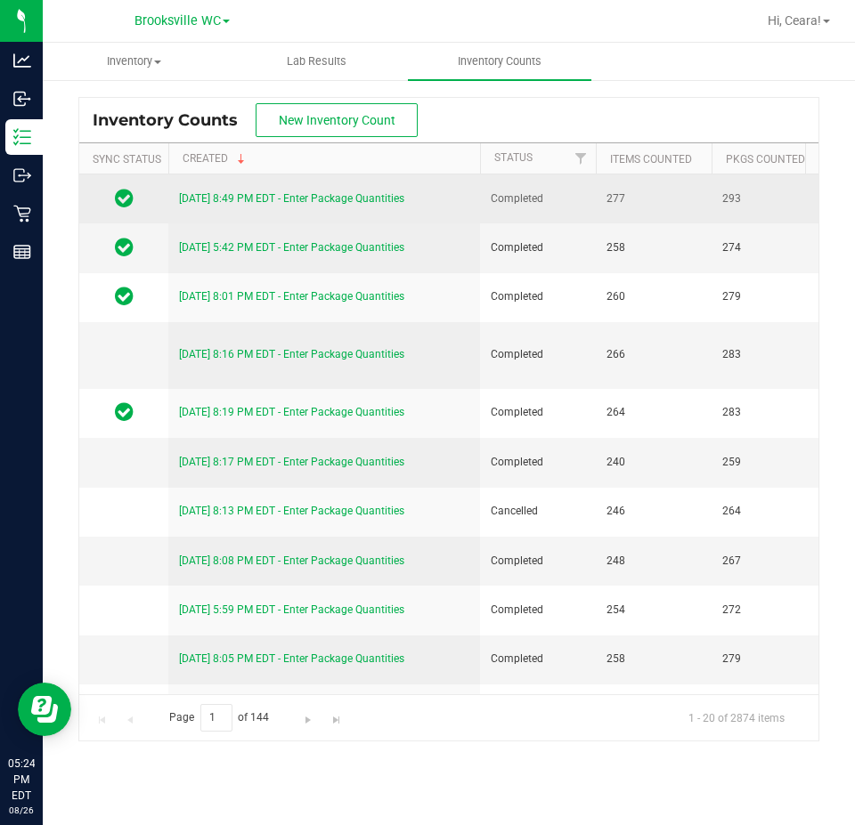
click at [362, 203] on link "[DATE] 8:49 PM EDT - Enter Package Quantities" at bounding box center [291, 198] width 225 height 12
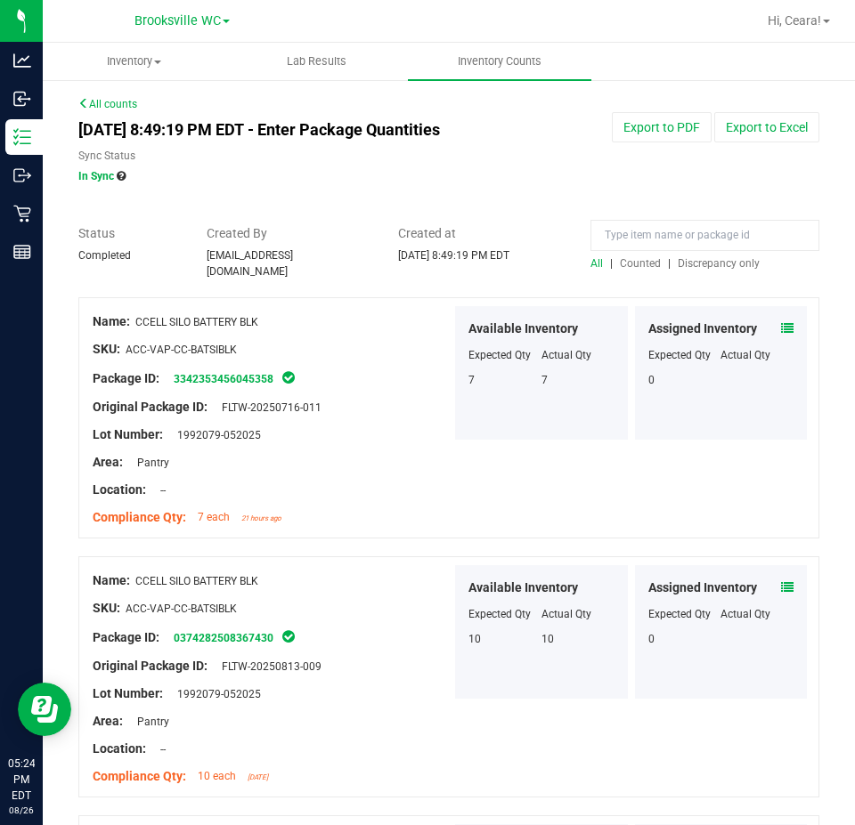
click at [719, 263] on span "Discrepancy only" at bounding box center [718, 263] width 82 height 12
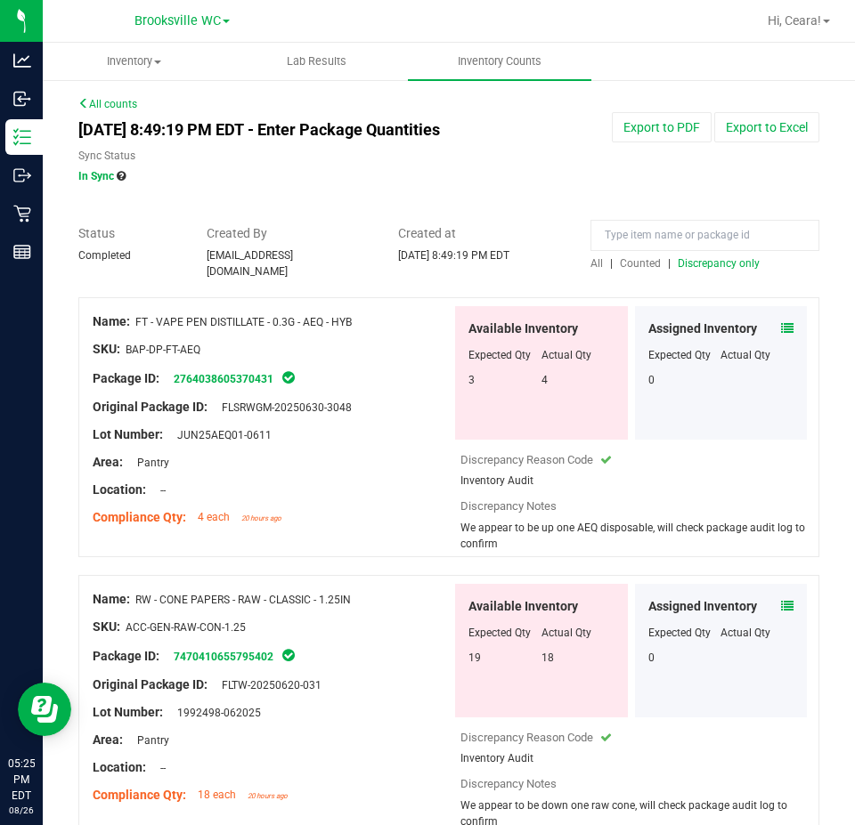
click at [699, 262] on span "Discrepancy only" at bounding box center [718, 263] width 82 height 12
click at [85, 101] on icon at bounding box center [83, 103] width 11 height 11
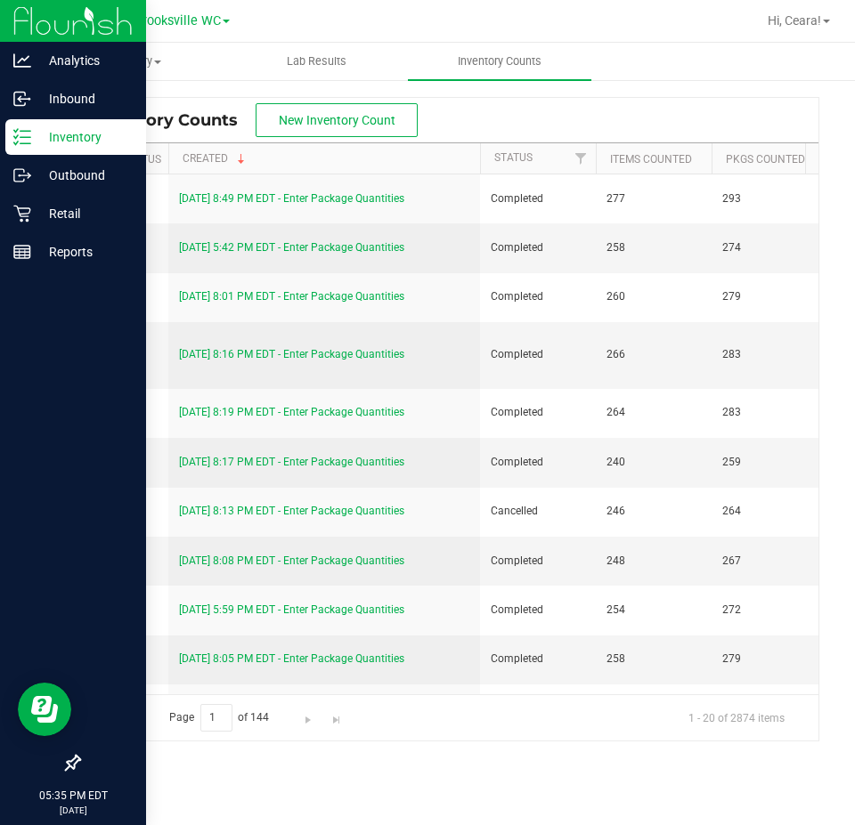
click at [72, 120] on div "Inventory" at bounding box center [75, 137] width 141 height 36
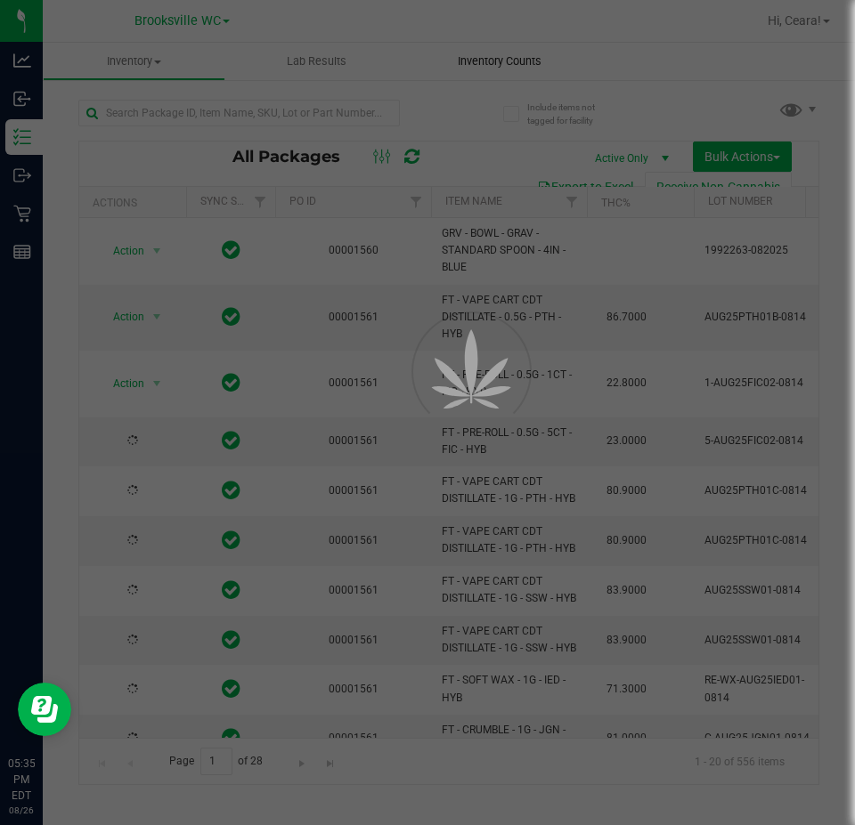
click at [449, 57] on div at bounding box center [427, 412] width 855 height 825
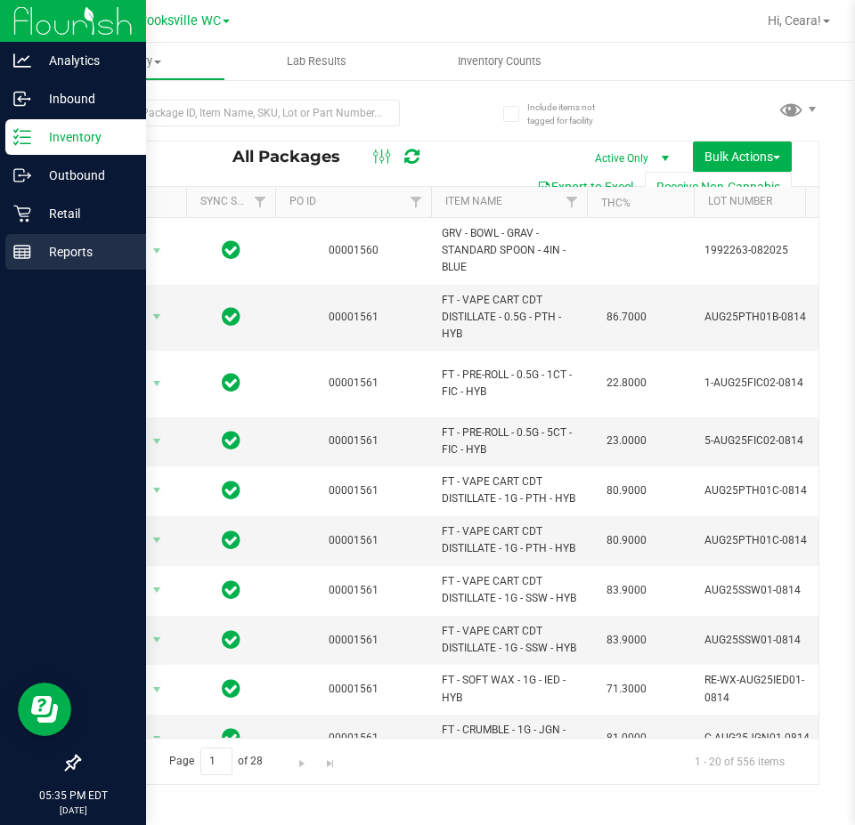
click at [65, 240] on div "Reports" at bounding box center [75, 252] width 141 height 36
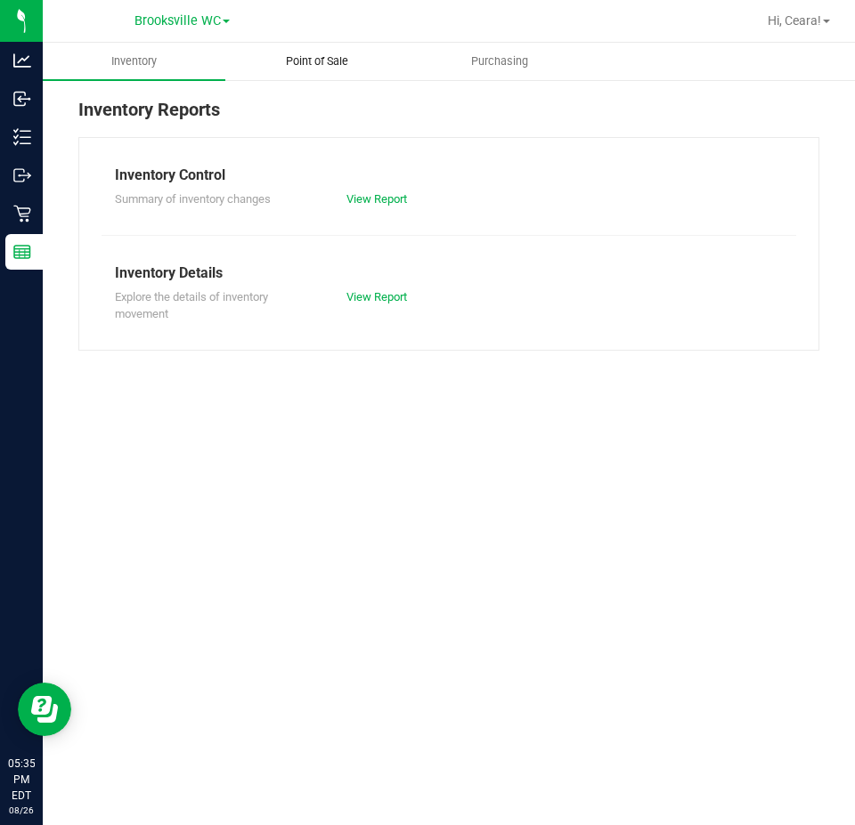
click at [358, 65] on span "Point of Sale" at bounding box center [317, 61] width 110 height 16
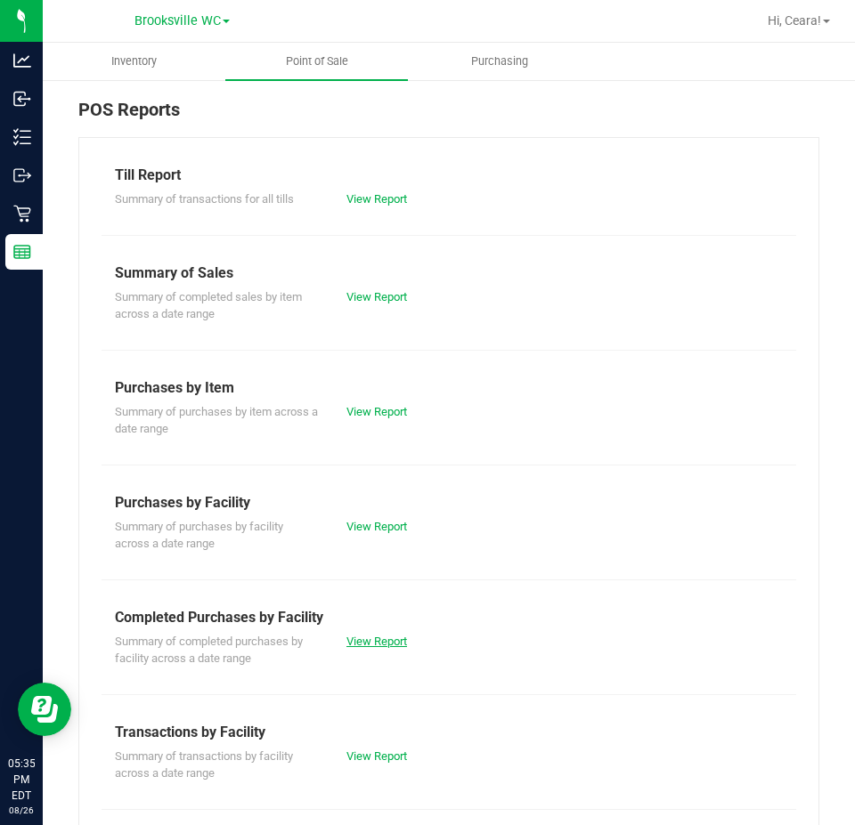
click at [398, 643] on link "View Report" at bounding box center [376, 641] width 61 height 13
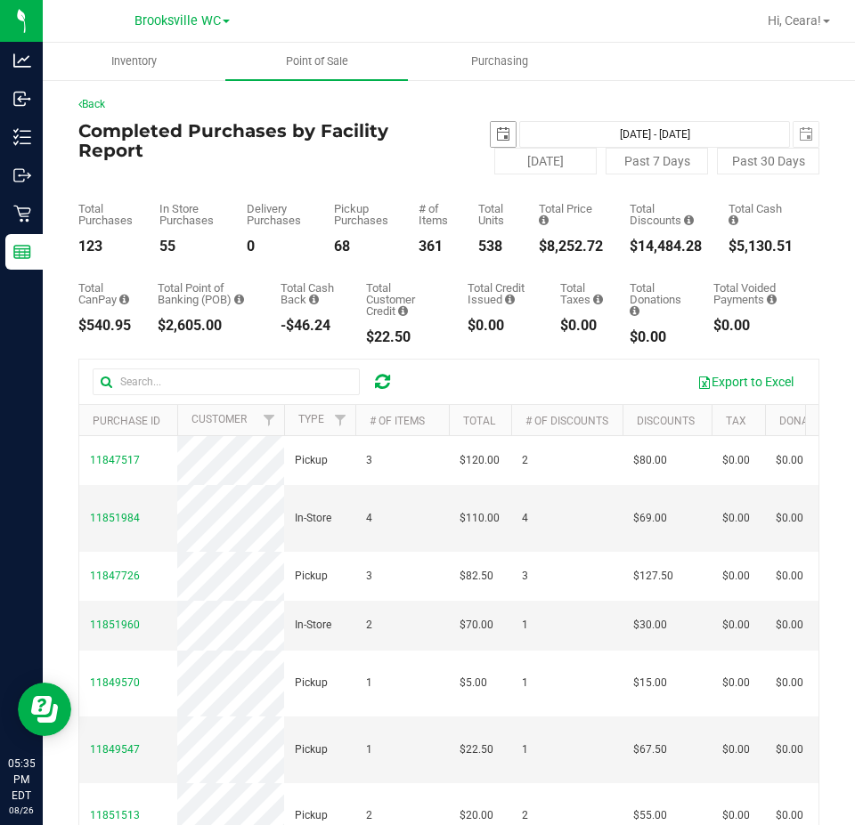
click at [496, 139] on span "select" at bounding box center [503, 134] width 14 height 14
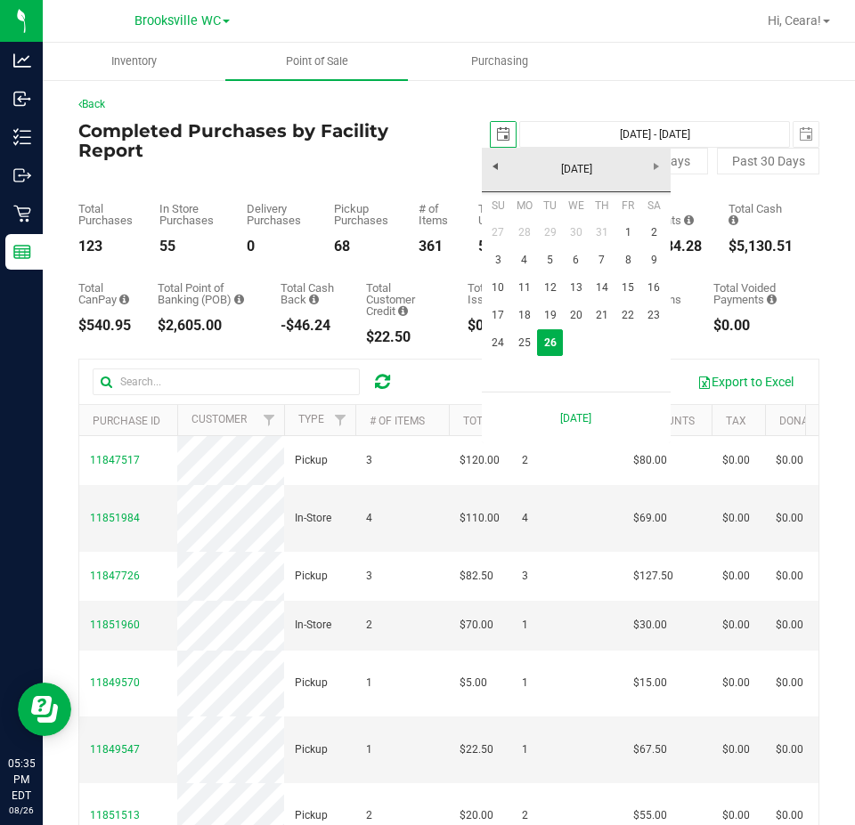
scroll to position [0, 45]
click at [524, 338] on link "25" at bounding box center [524, 343] width 26 height 28
type input "[DATE]"
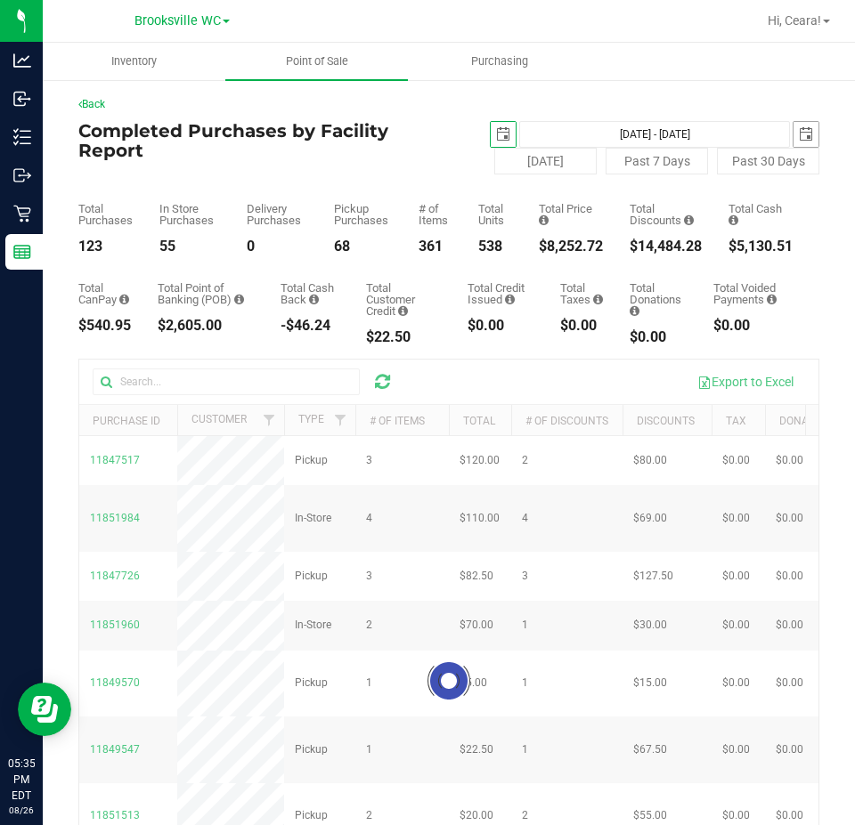
click at [798, 129] on span "select" at bounding box center [805, 134] width 14 height 14
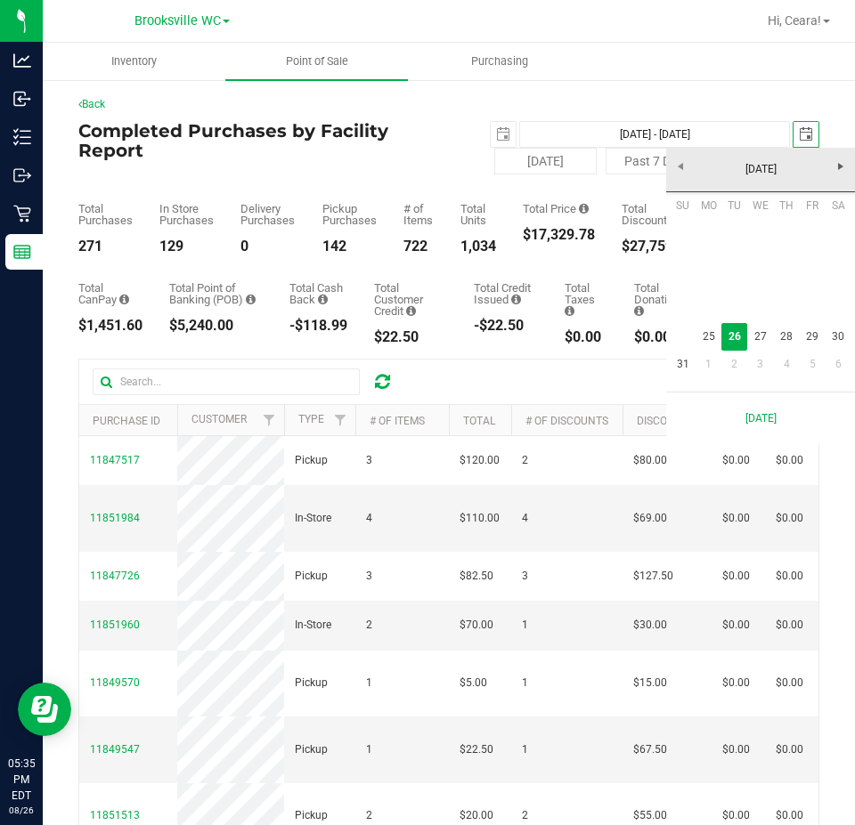
scroll to position [0, 45]
click at [712, 338] on link "25" at bounding box center [708, 337] width 26 height 28
type input "[DATE] - [DATE]"
type input "[DATE]"
